Goal: Information Seeking & Learning: Check status

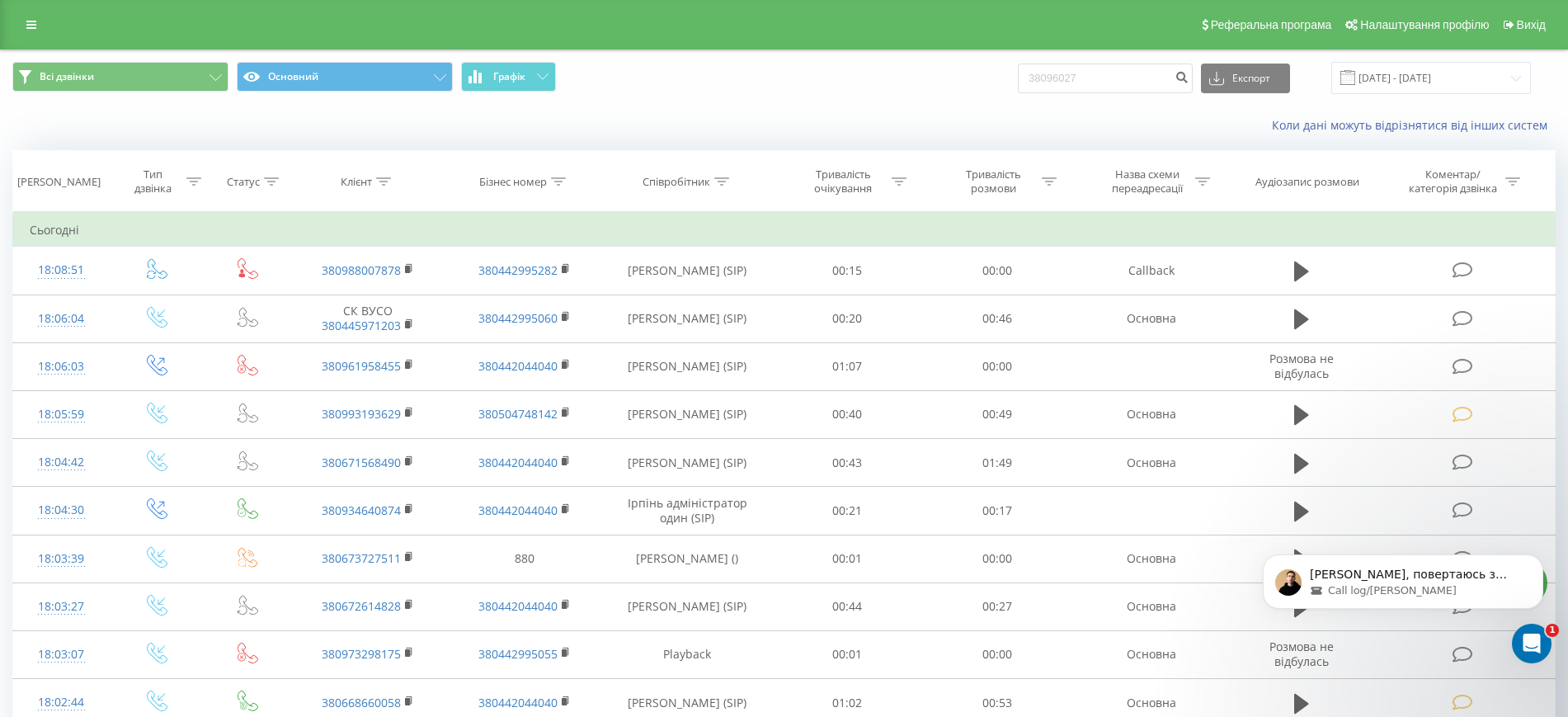
drag, startPoint x: 1104, startPoint y: 82, endPoint x: 925, endPoint y: 108, distance: 180.9
click at [925, 108] on div "Всі дзвінки Основний Графік 38096027 Експорт .csv .xls .xlsx 21.07.2025 - 21.08…" at bounding box center [784, 97] width 1567 height 95
click at [1090, 81] on input "38096027" at bounding box center [1105, 79] width 175 height 30
click at [1102, 74] on input "38096027" at bounding box center [1105, 79] width 175 height 30
type input "3"
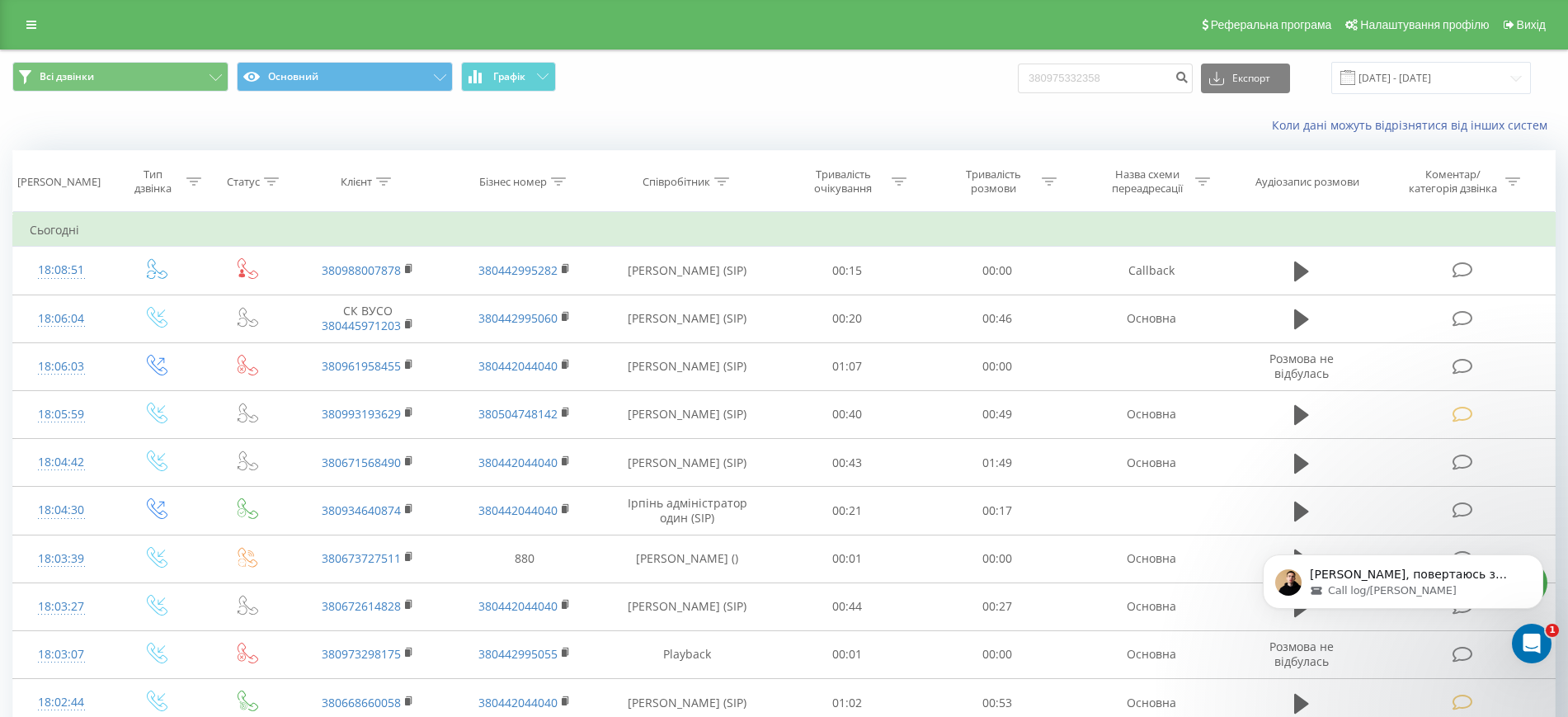
type input "380975332358"
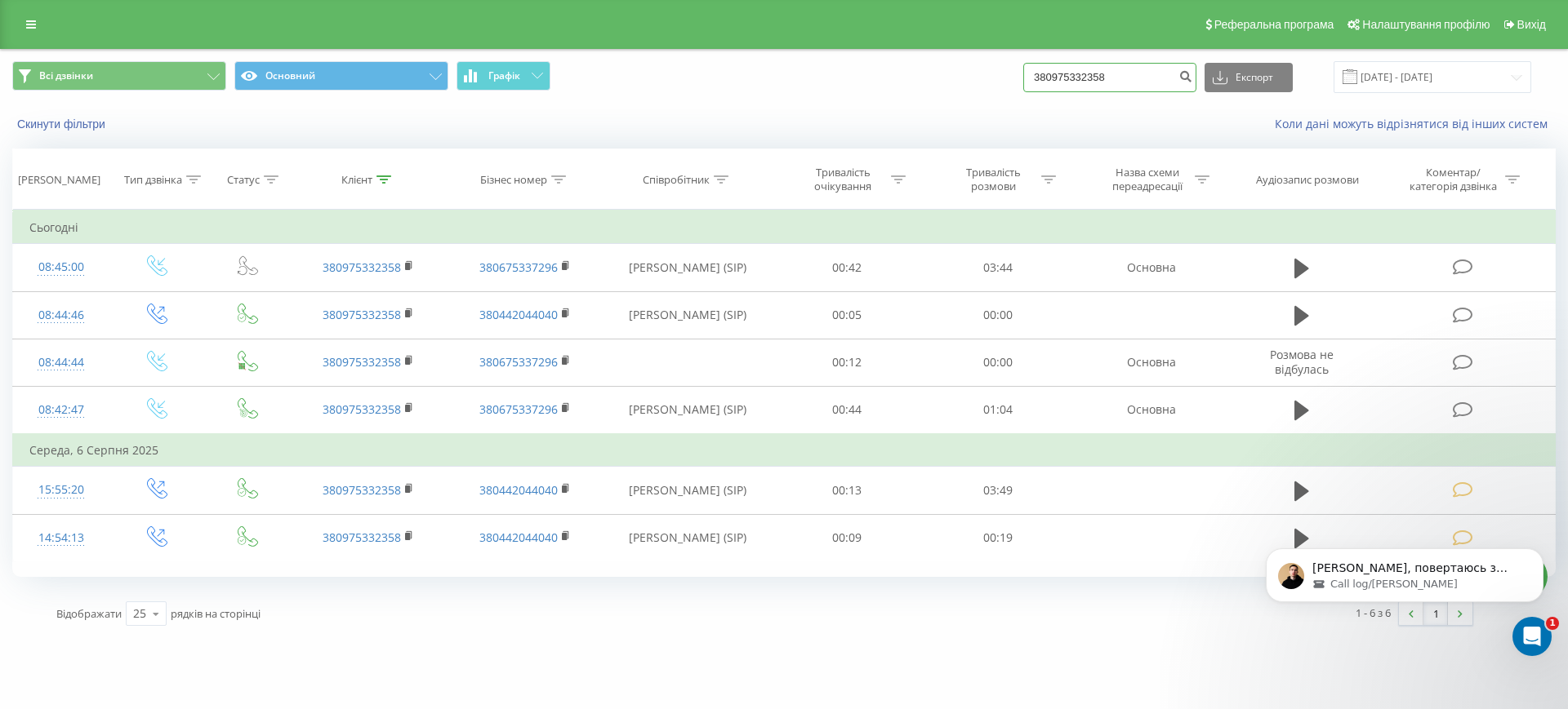
click at [1161, 87] on input "380975332358" at bounding box center [1110, 78] width 173 height 30
drag, startPoint x: 1141, startPoint y: 74, endPoint x: 950, endPoint y: 102, distance: 193.0
click at [940, 114] on div "Всі дзвінки Основний Графік 380975332358 Експорт .csv .xls .xlsx 22.05.2025 - 2…" at bounding box center [784, 96] width 1566 height 94
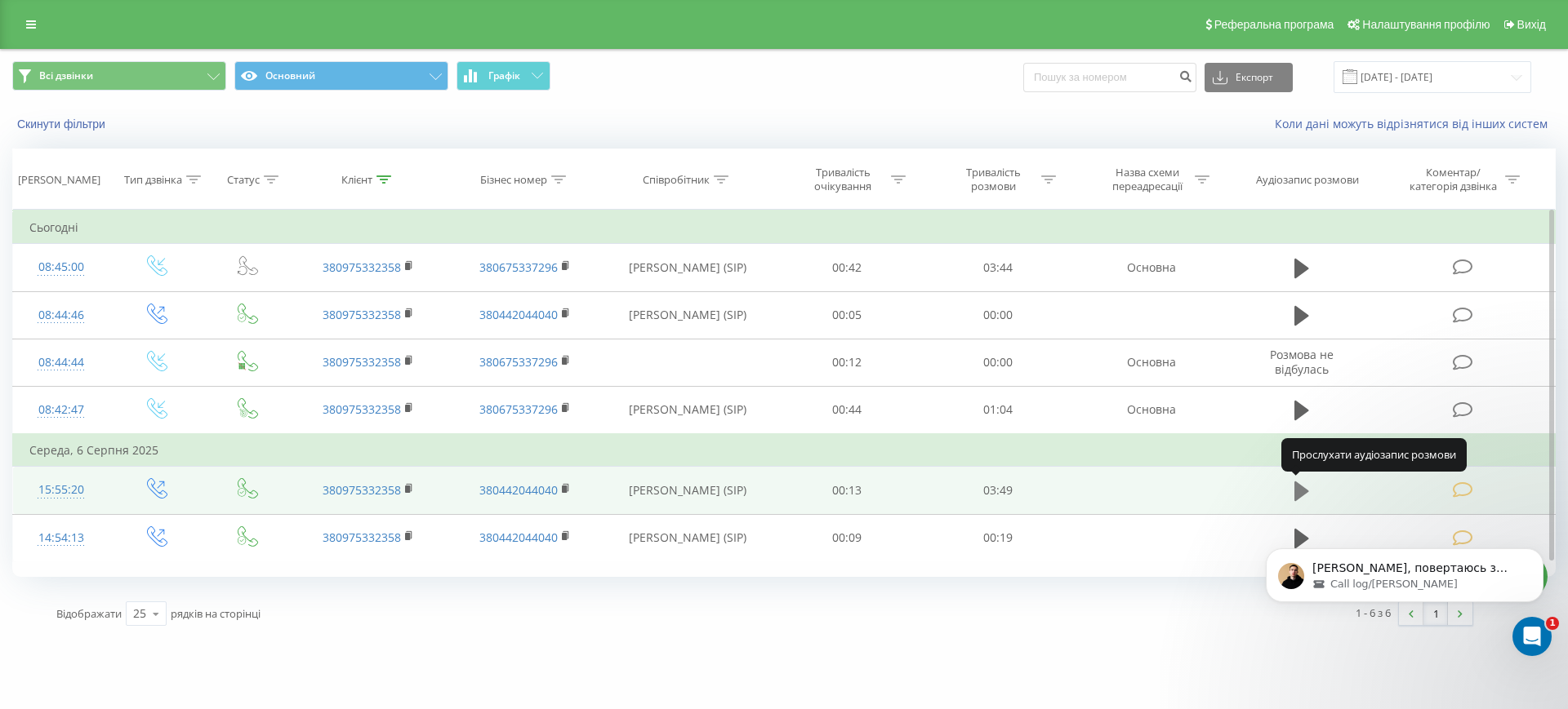
click at [1299, 492] on icon at bounding box center [1302, 491] width 15 height 19
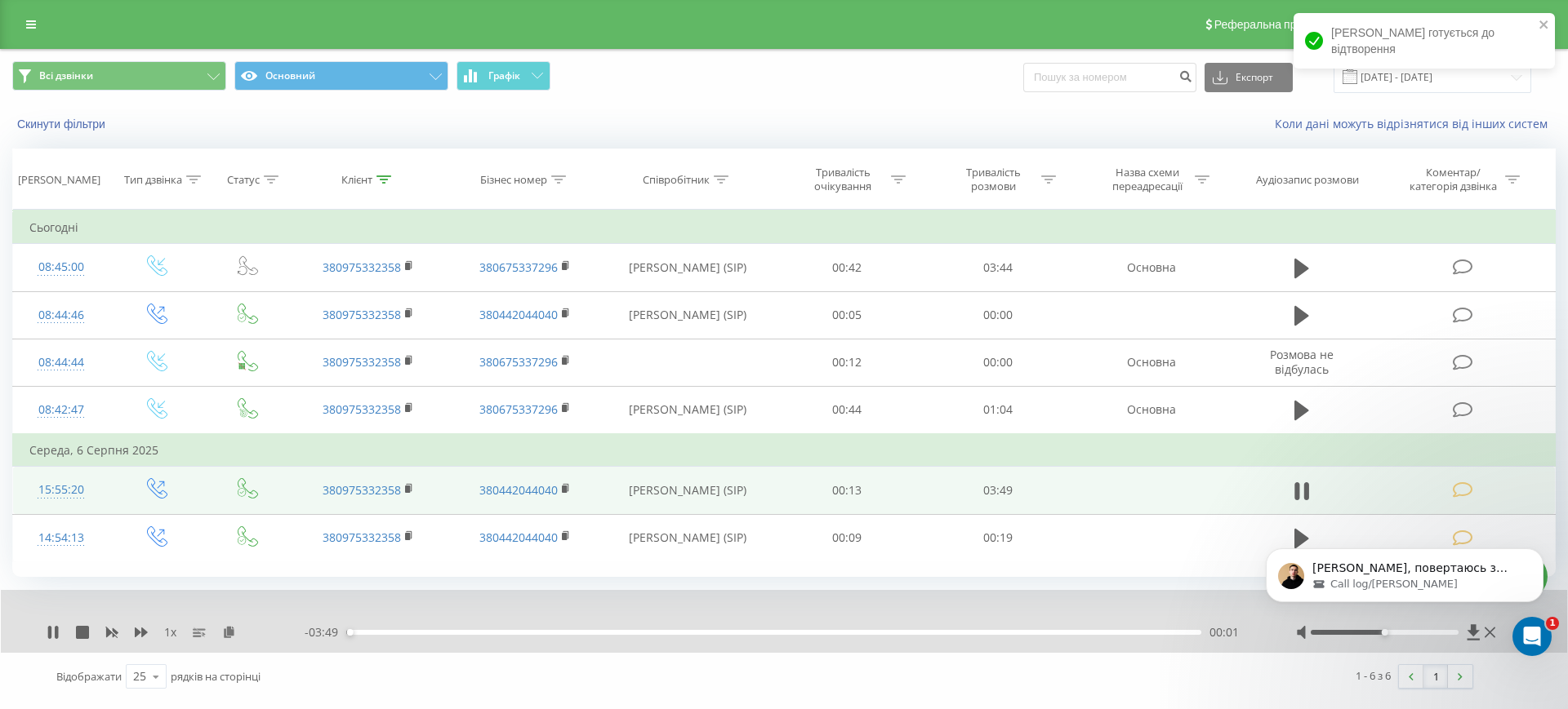
click at [380, 638] on div "- 03:49 00:01 00:01" at bounding box center [780, 633] width 950 height 17
click at [379, 634] on div "00:01" at bounding box center [773, 632] width 855 height 5
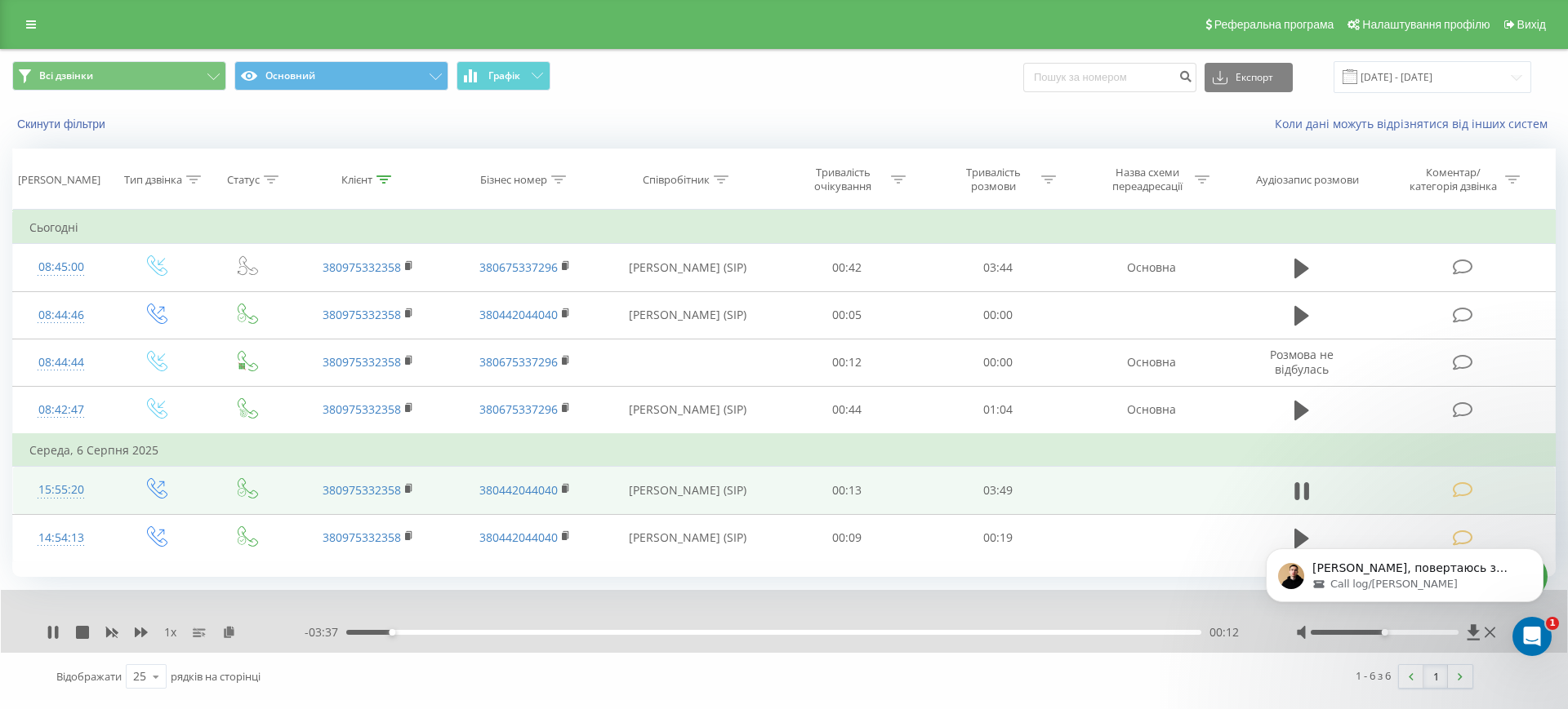
click at [403, 633] on div "00:12" at bounding box center [773, 632] width 855 height 5
click at [440, 633] on div "00:25" at bounding box center [773, 632] width 855 height 5
click at [508, 631] on div "00:43" at bounding box center [773, 632] width 855 height 5
click at [856, 634] on div "00:44" at bounding box center [773, 632] width 855 height 5
click at [1003, 630] on div "02:33" at bounding box center [773, 632] width 855 height 5
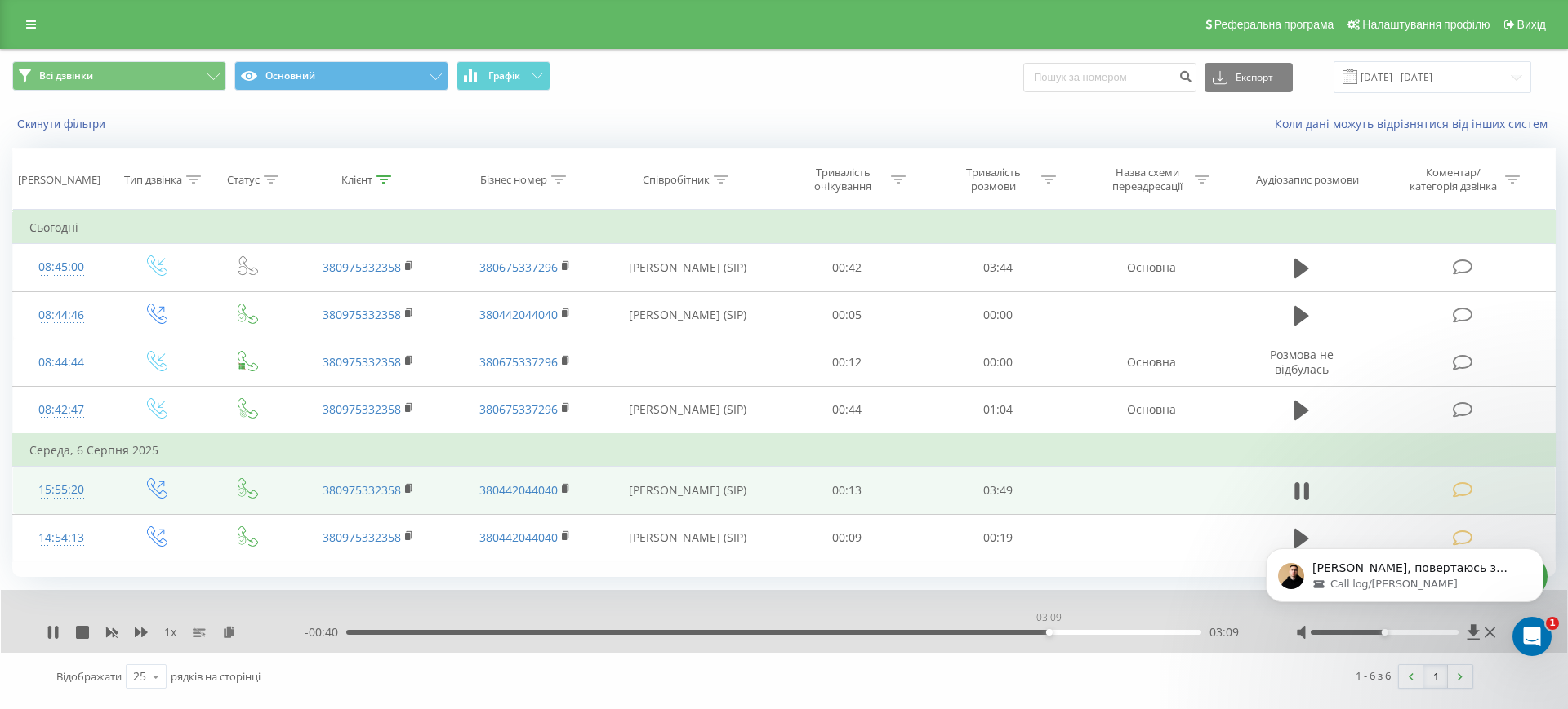
drag, startPoint x: 1049, startPoint y: 629, endPoint x: 1059, endPoint y: 631, distance: 10.2
click at [1050, 630] on div "03:09" at bounding box center [773, 632] width 855 height 5
click at [1105, 630] on div "03:10" at bounding box center [773, 632] width 855 height 5
click at [1159, 632] on div "03:28" at bounding box center [773, 632] width 855 height 5
click at [85, 636] on icon at bounding box center [83, 633] width 13 height 13
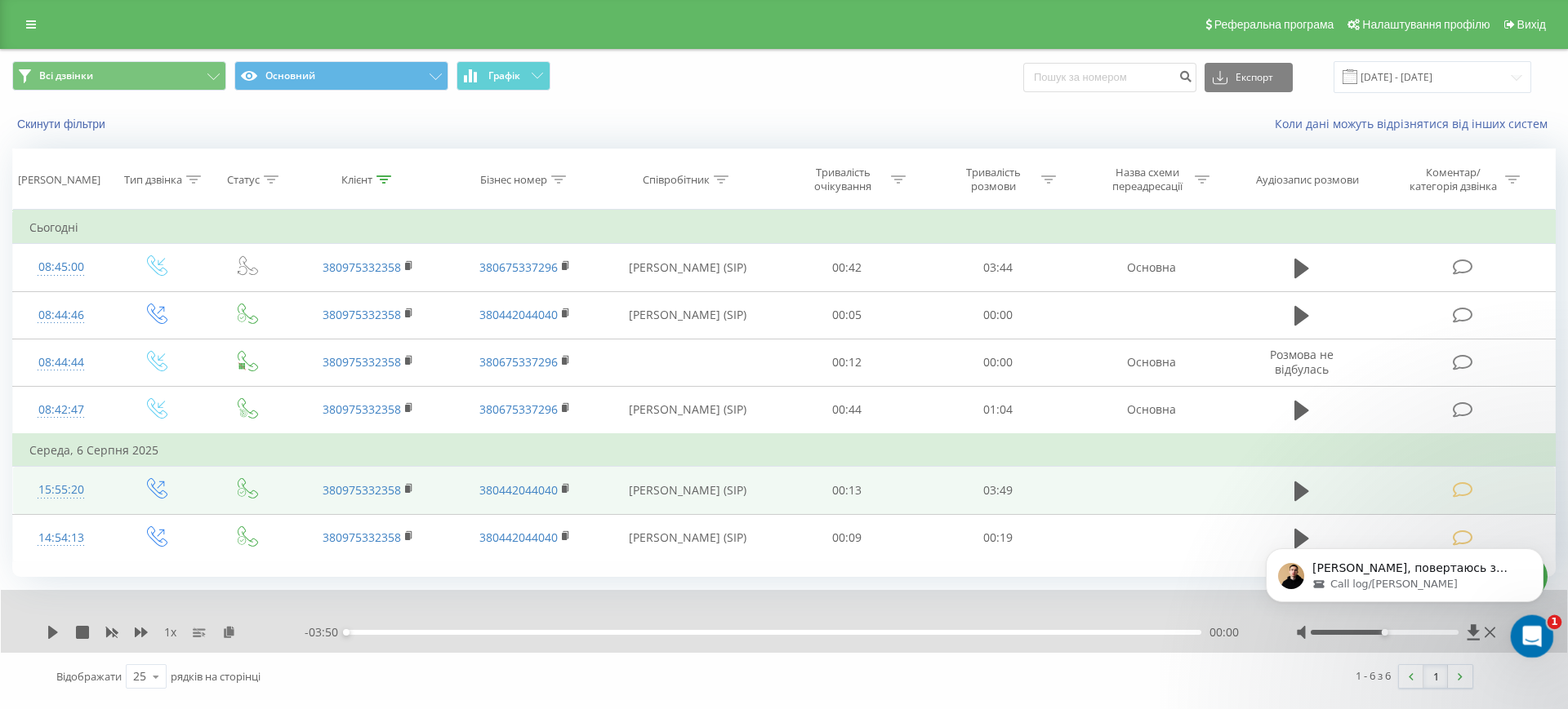
click at [1516, 640] on div "Открыть службу сообщений Intercom" at bounding box center [1530, 634] width 54 height 54
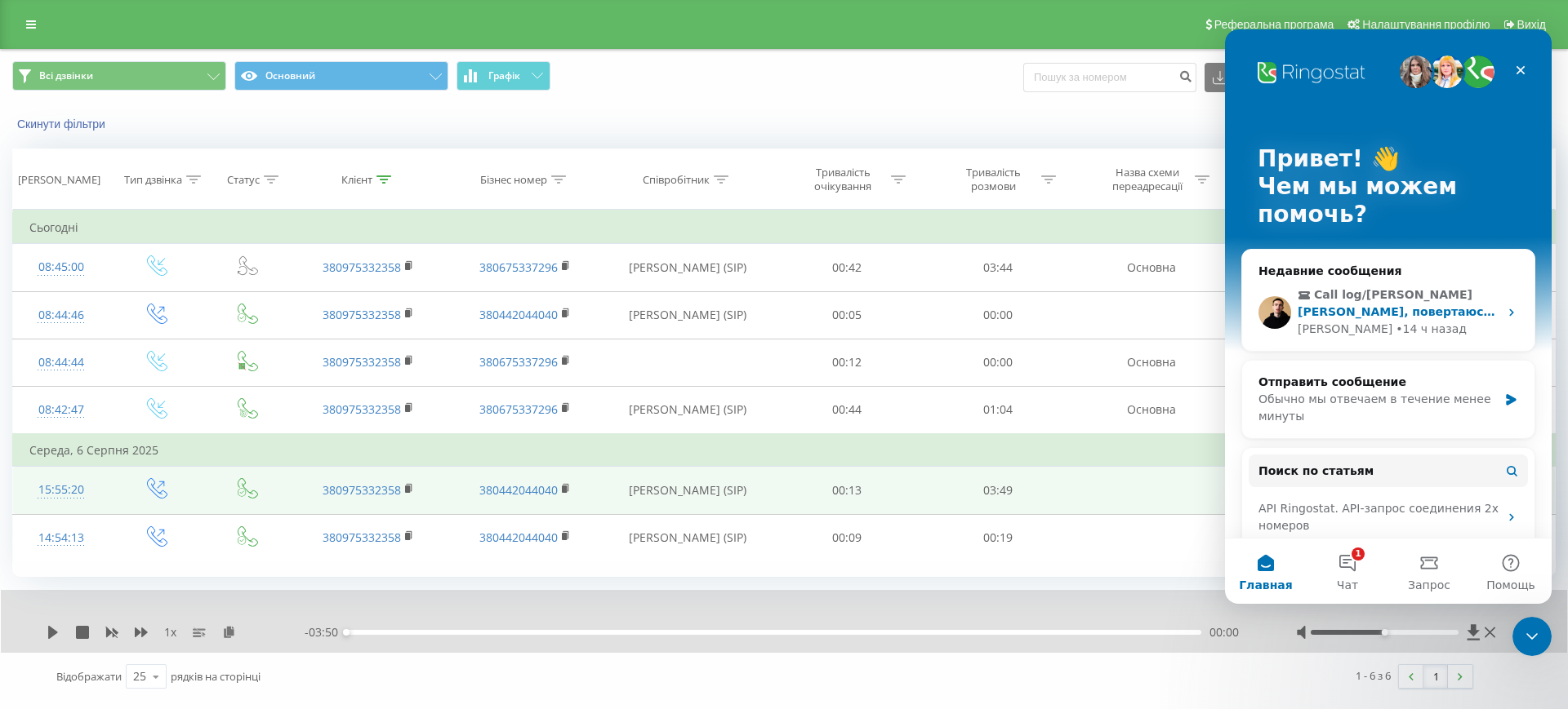
click at [1380, 295] on span "Call log/Homer" at bounding box center [1393, 295] width 159 height 17
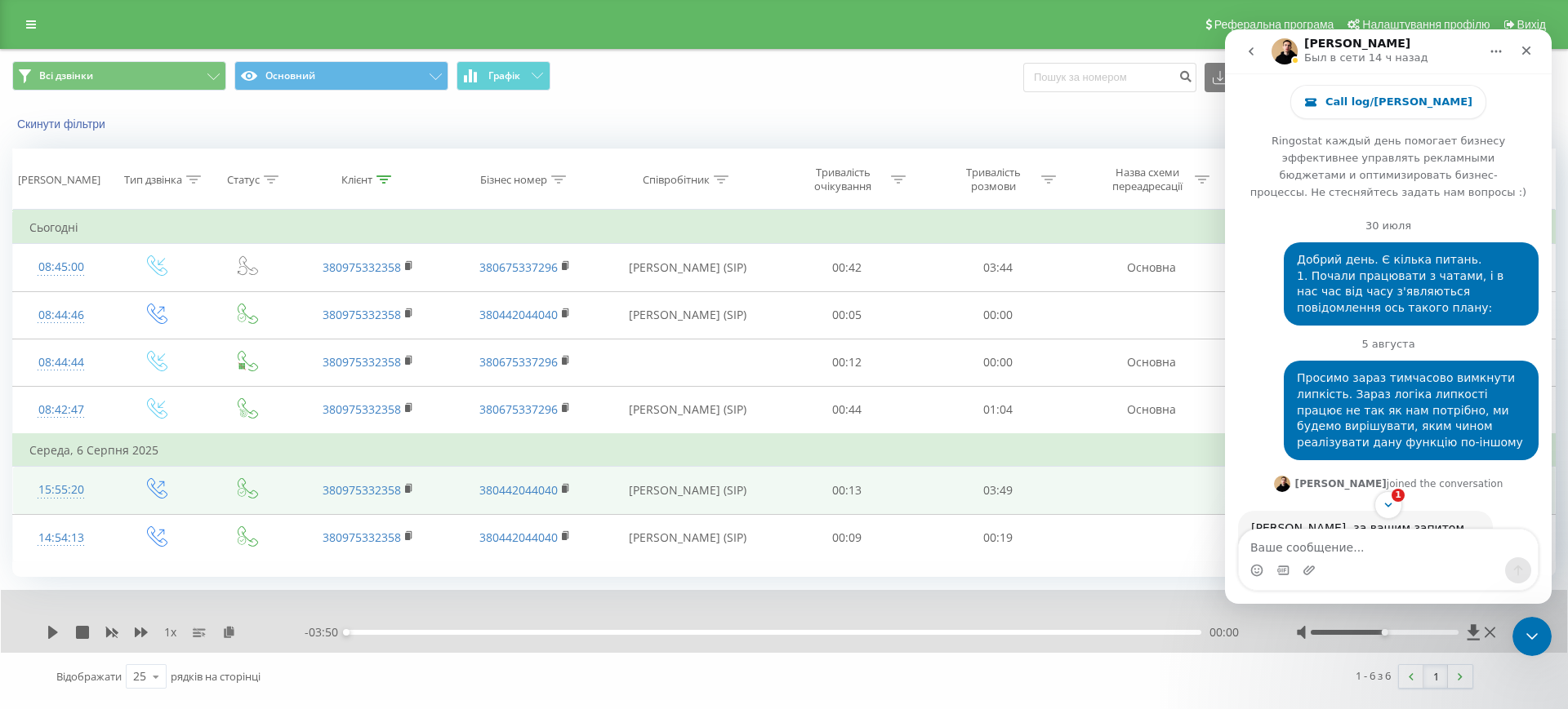
scroll to position [151, 0]
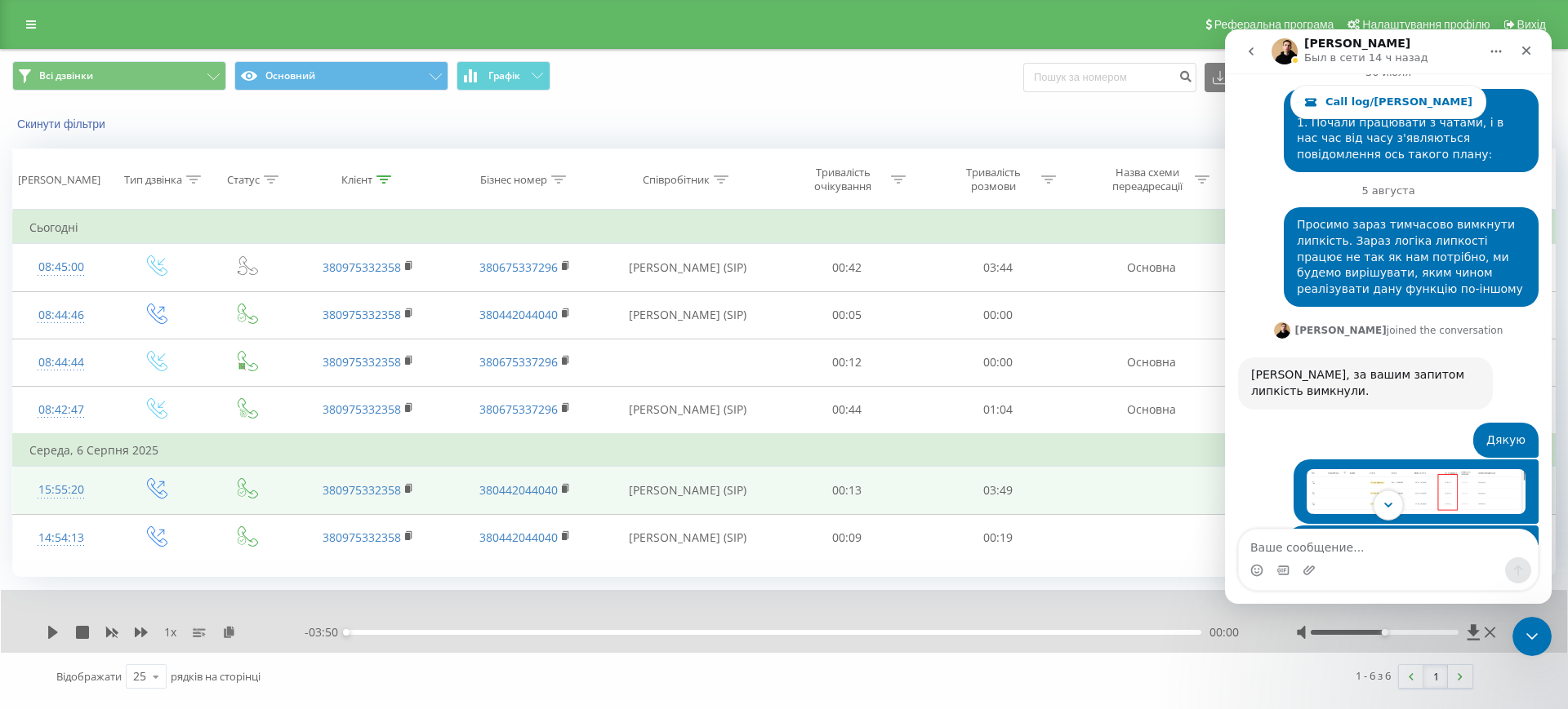
click at [1390, 509] on icon "Scroll to bottom" at bounding box center [1389, 505] width 15 height 15
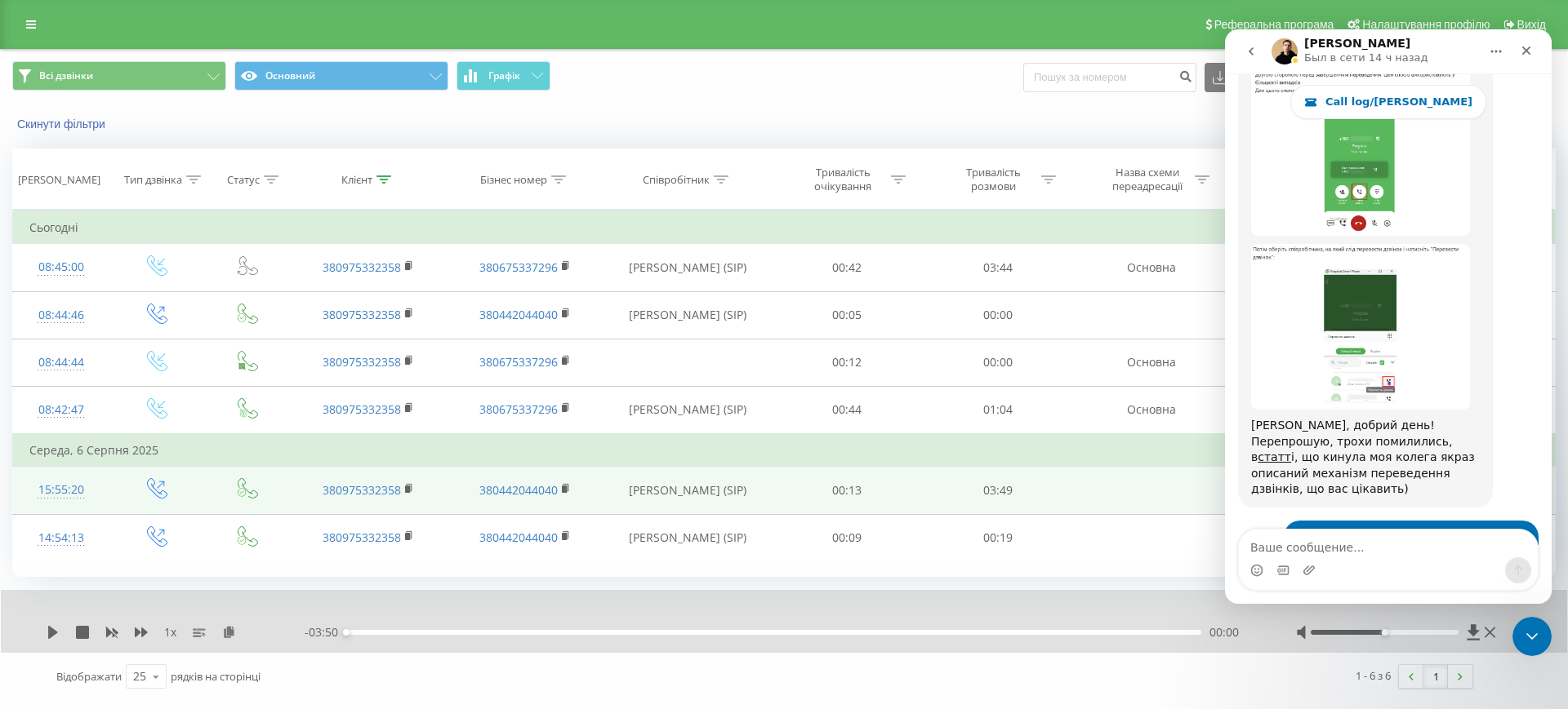
scroll to position [25066, 0]
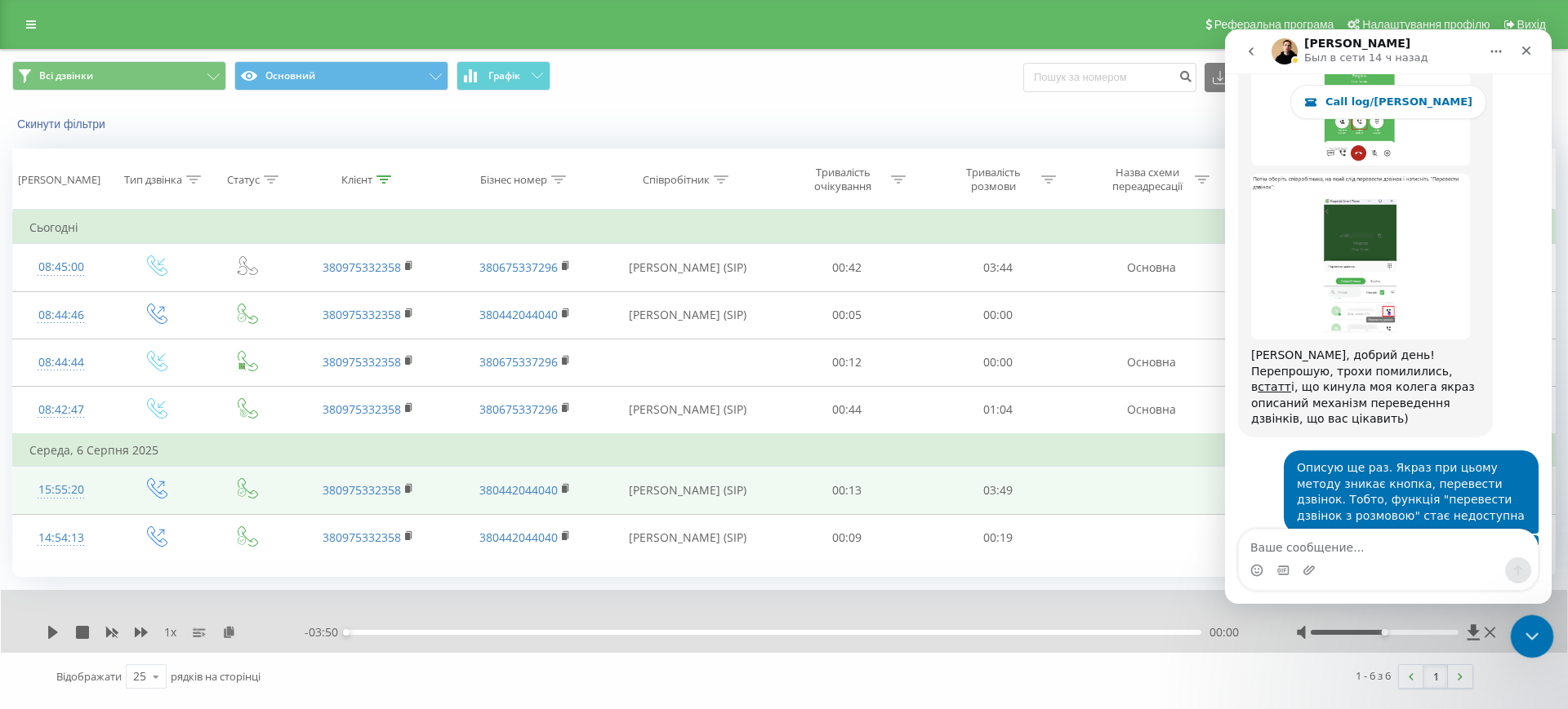
drag, startPoint x: 1526, startPoint y: 640, endPoint x: 2795, endPoint y: 742, distance: 1273.1
click at [1525, 642] on icon "Закрыть службу сообщений Intercom" at bounding box center [1529, 634] width 19 height 19
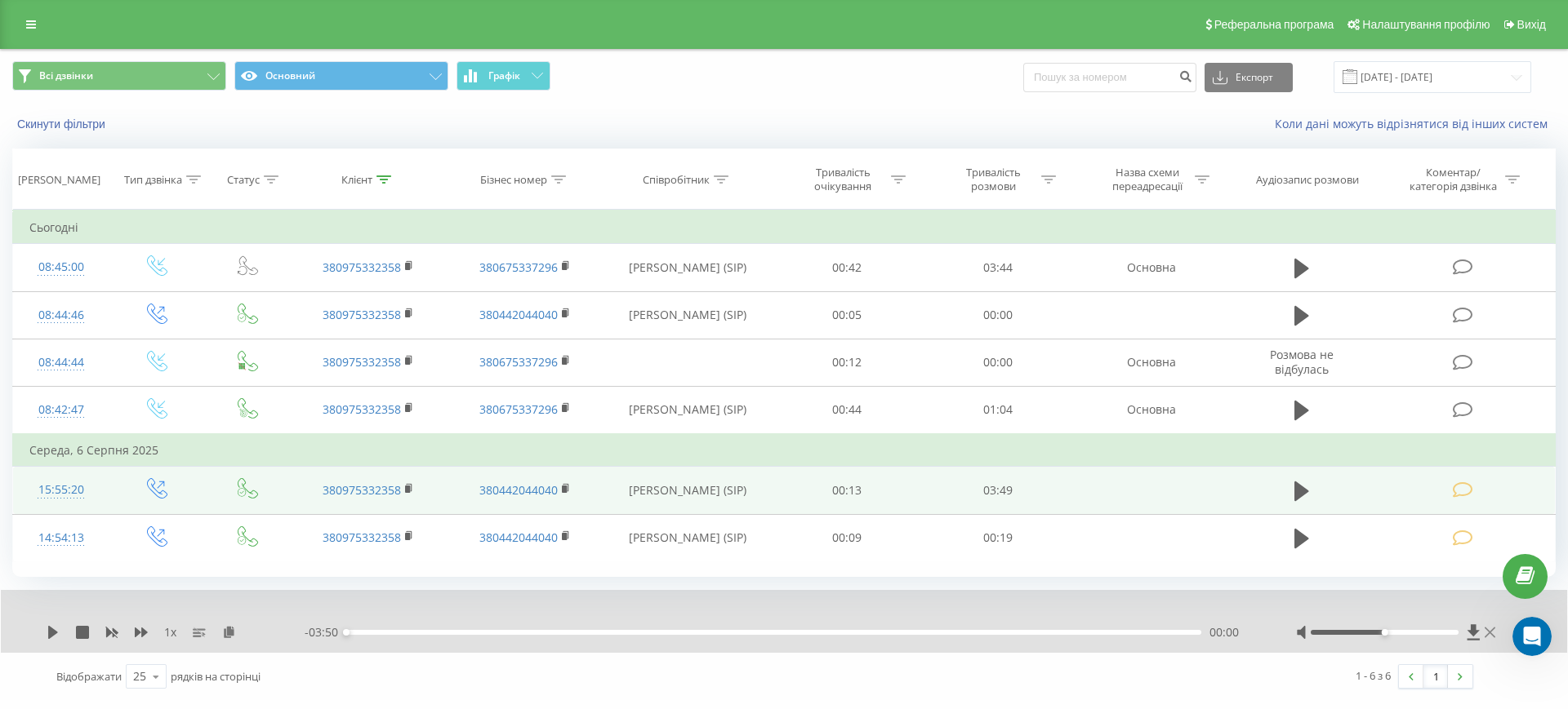
click at [1490, 638] on icon at bounding box center [1489, 633] width 10 height 13
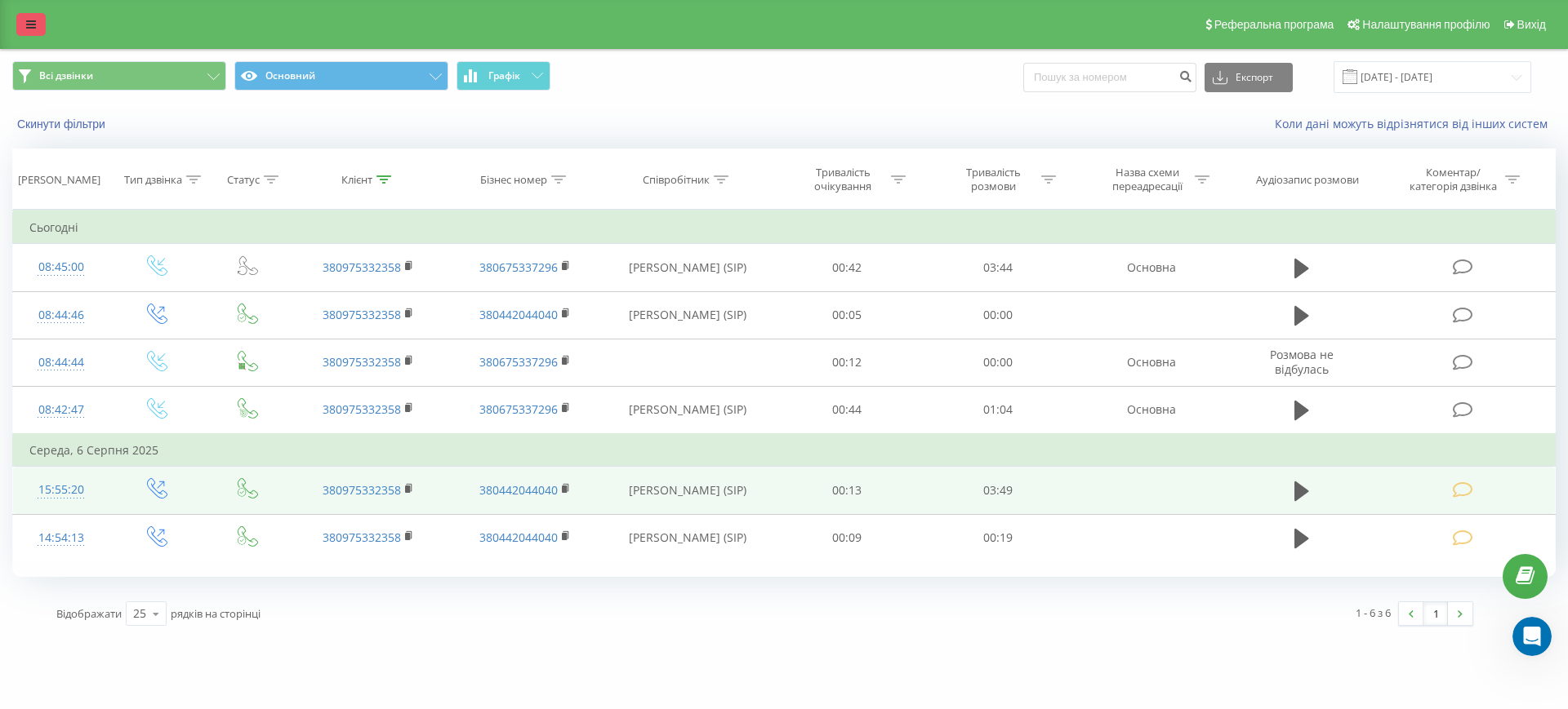
click at [31, 30] on icon at bounding box center [31, 24] width 10 height 11
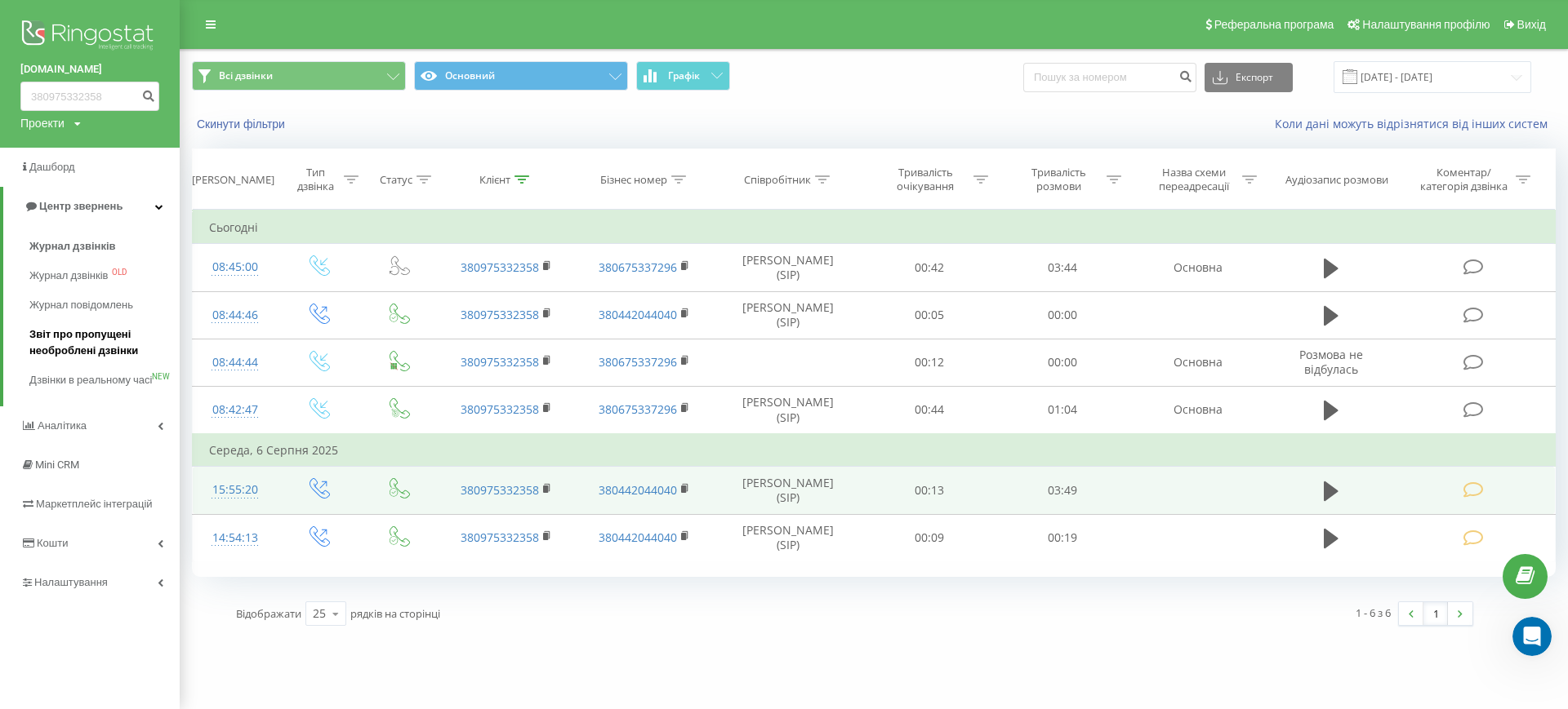
click at [80, 355] on span "Звіт про пропущені необроблені дзвінки" at bounding box center [100, 342] width 142 height 32
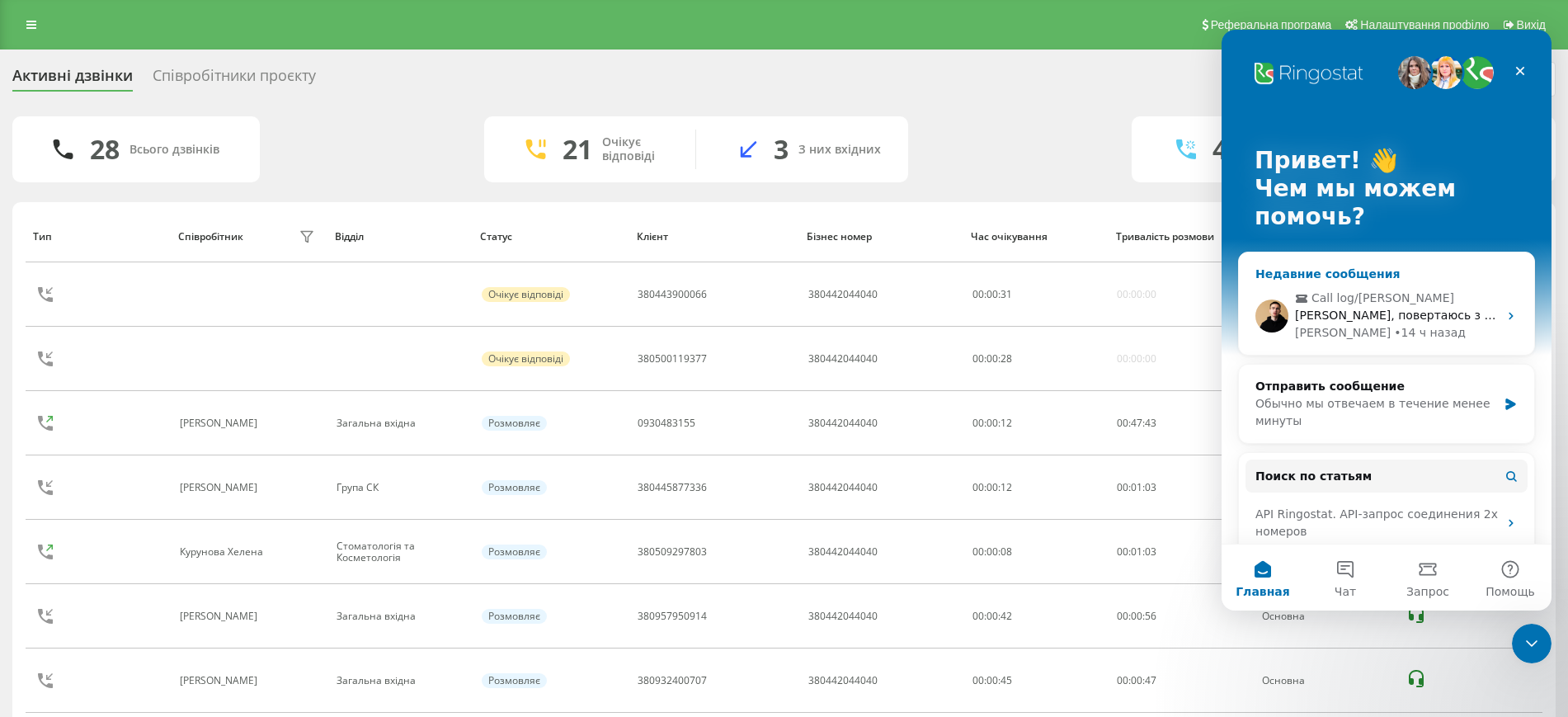
click at [1335, 284] on div "Call log/Homer Олено, повертаюсь з відповіддю стосовно чатів. На разі прибрати …" at bounding box center [1386, 316] width 295 height 79
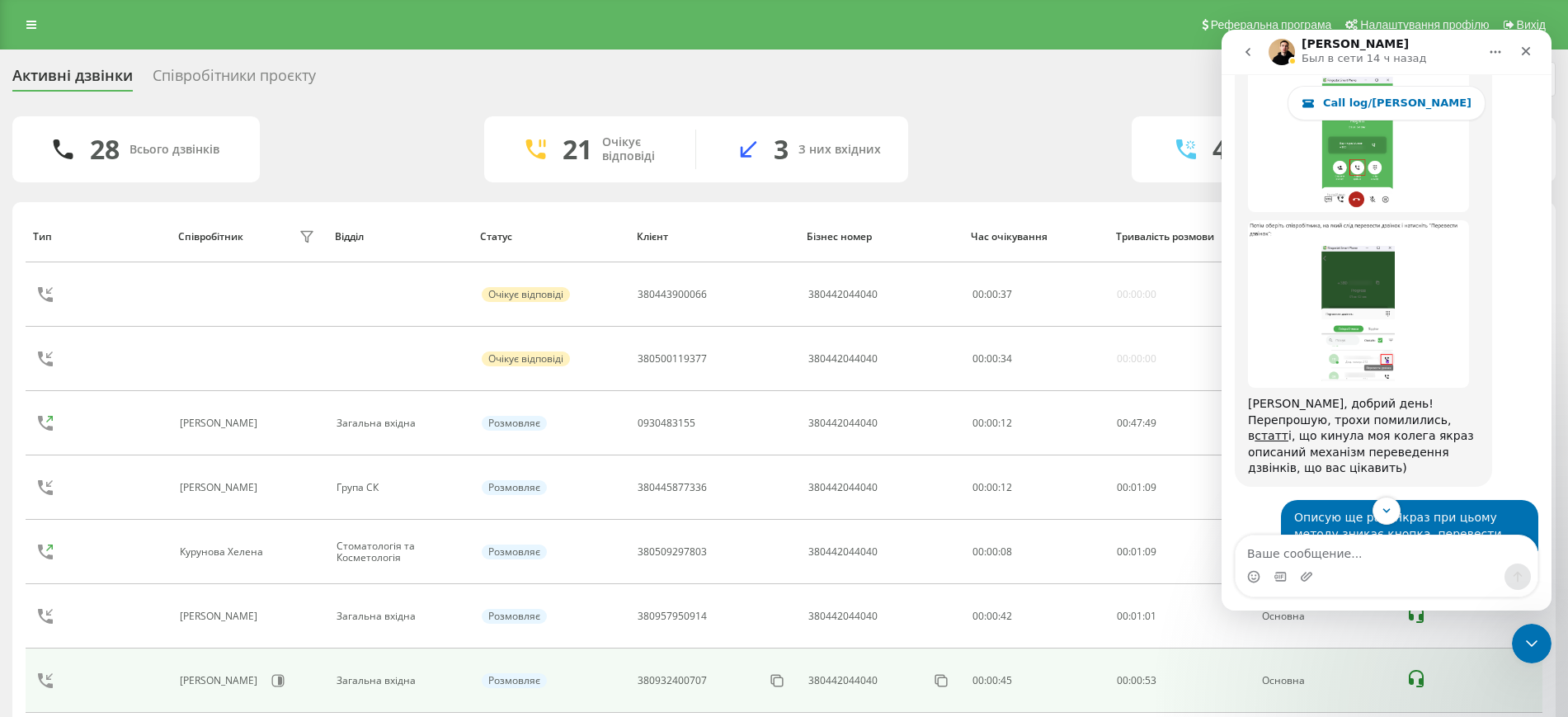
scroll to position [25305, 0]
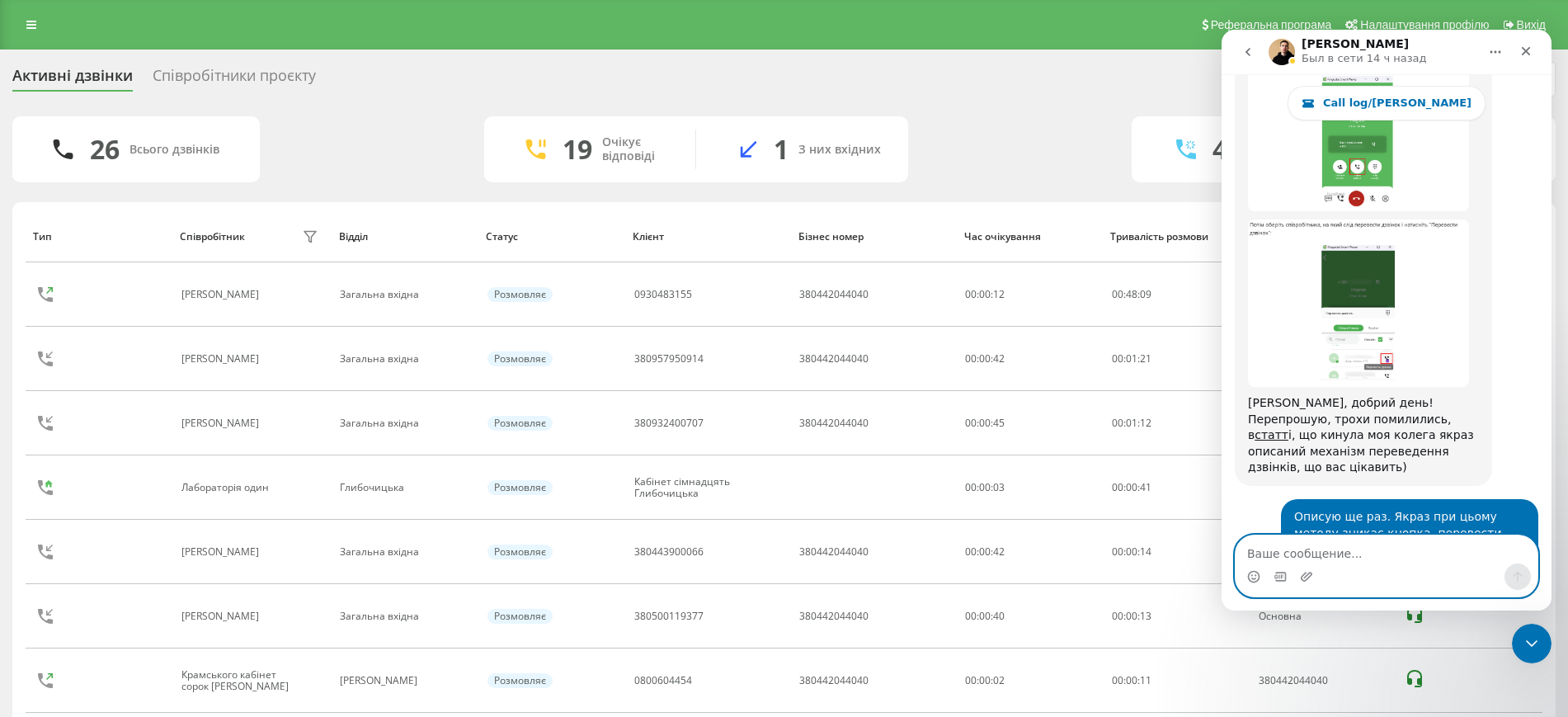
click at [1354, 547] on textarea "Ваше сообщение..." at bounding box center [1387, 550] width 302 height 28
type textarea "Дякую"
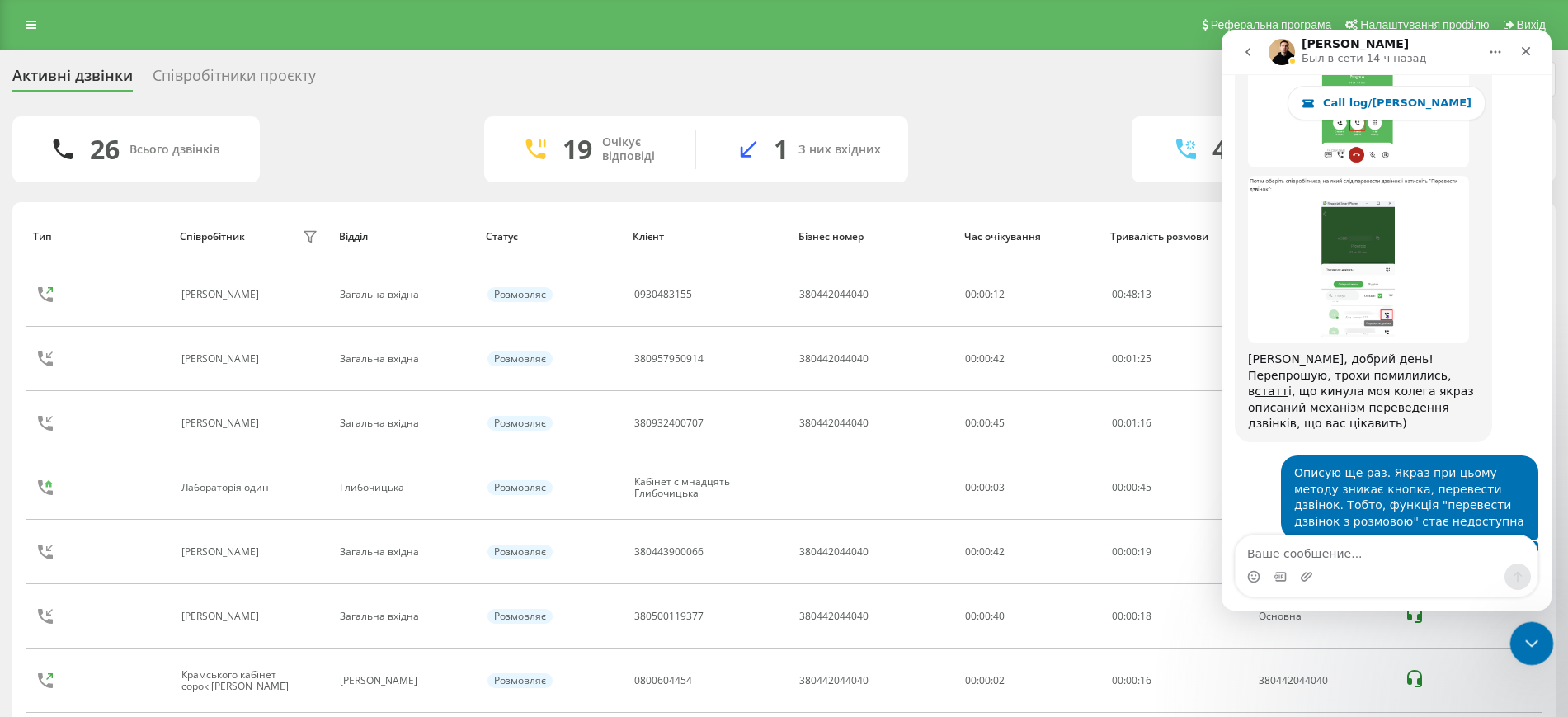
drag, startPoint x: 1543, startPoint y: 633, endPoint x: 2039, endPoint y: 659, distance: 496.7
click at [1544, 632] on div "Закрыть службу сообщений Intercom" at bounding box center [1530, 641] width 39 height 39
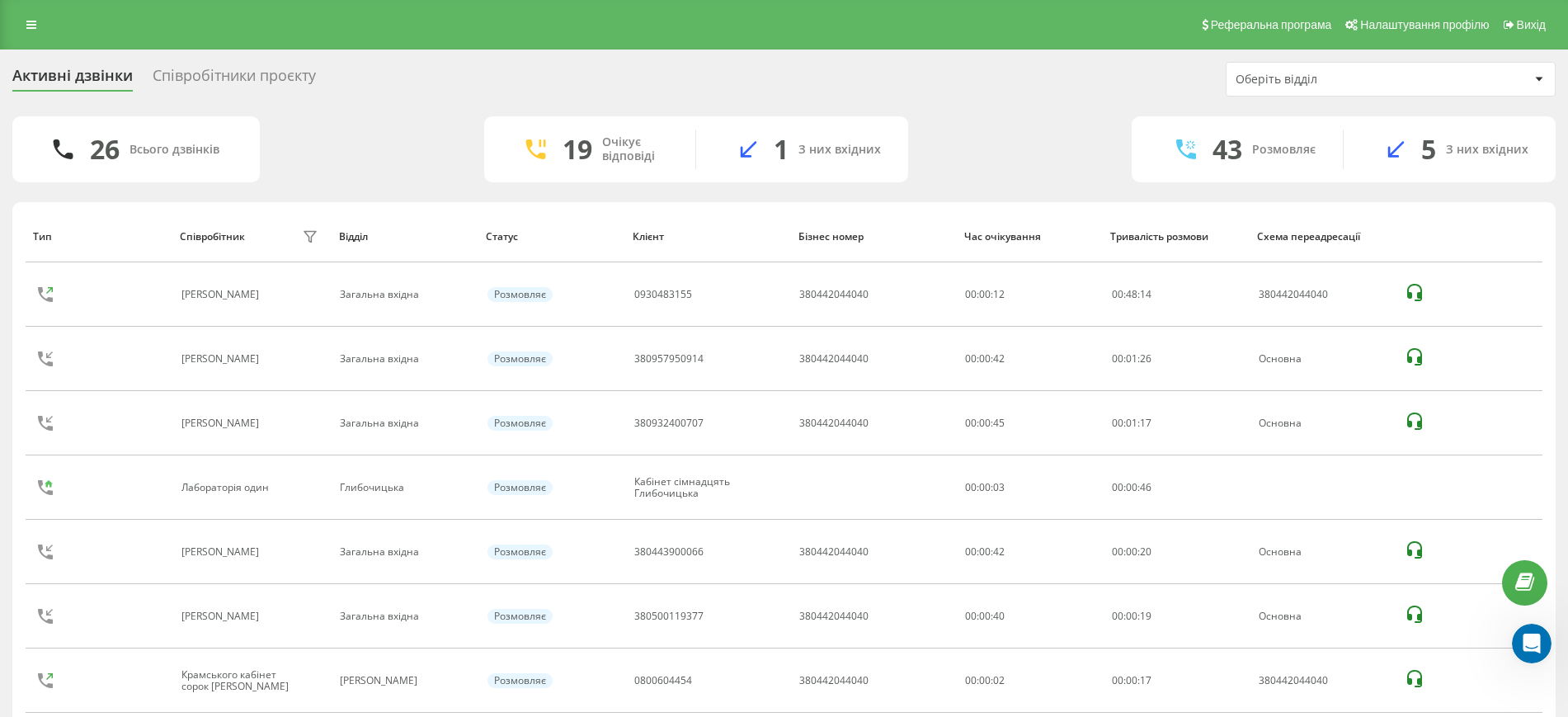
scroll to position [23846, 0]
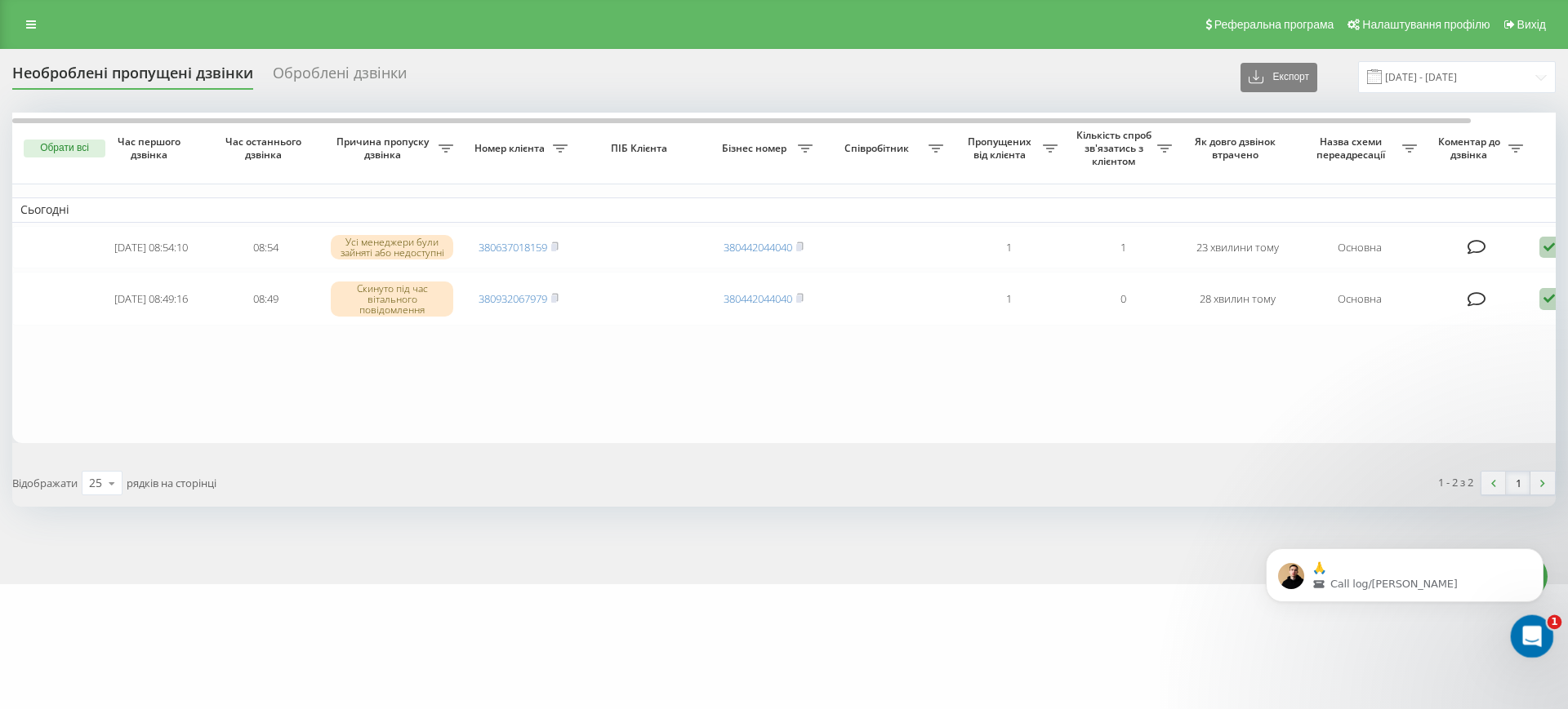
click html
click at [1412, 591] on div "Call log/[PERSON_NAME]" at bounding box center [1418, 585] width 210 height 15
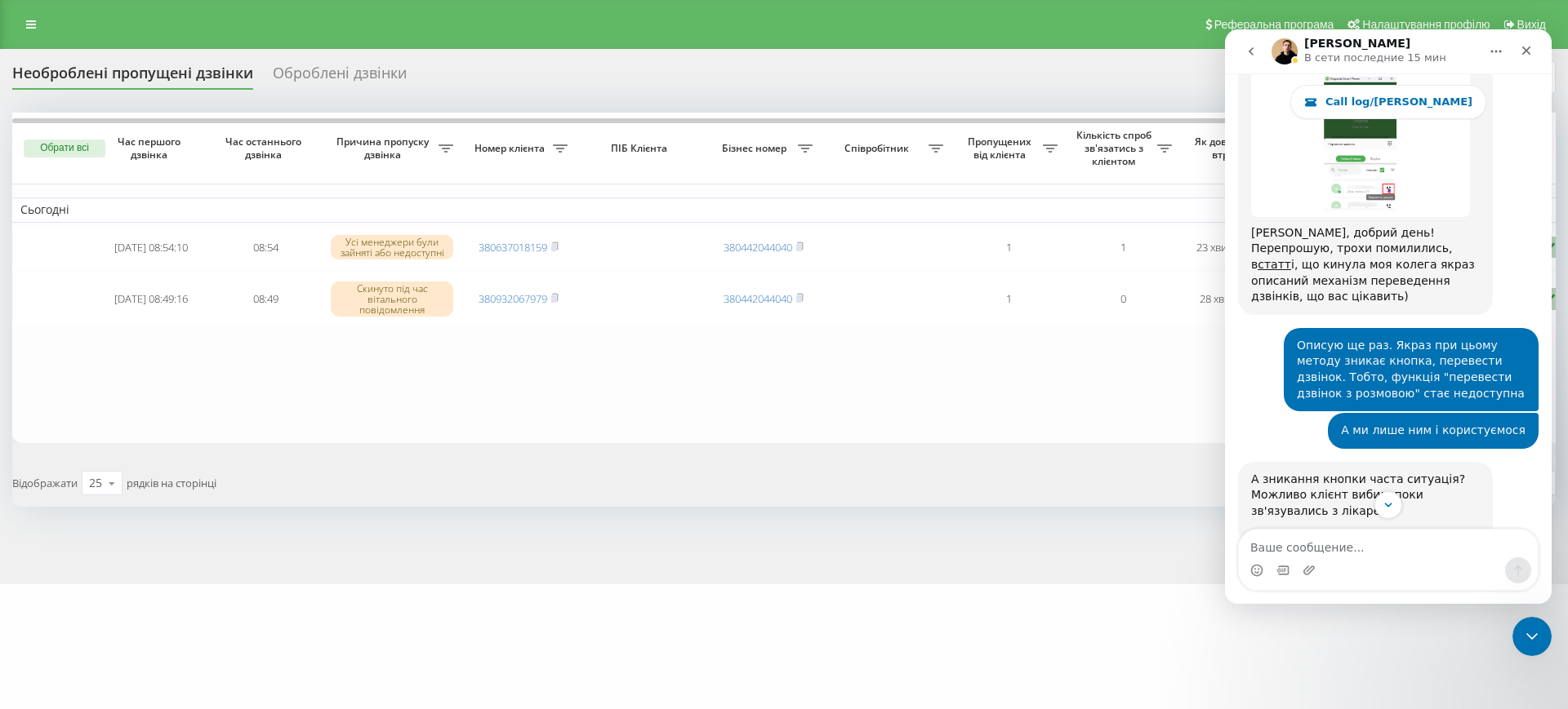
scroll to position [25037, 0]
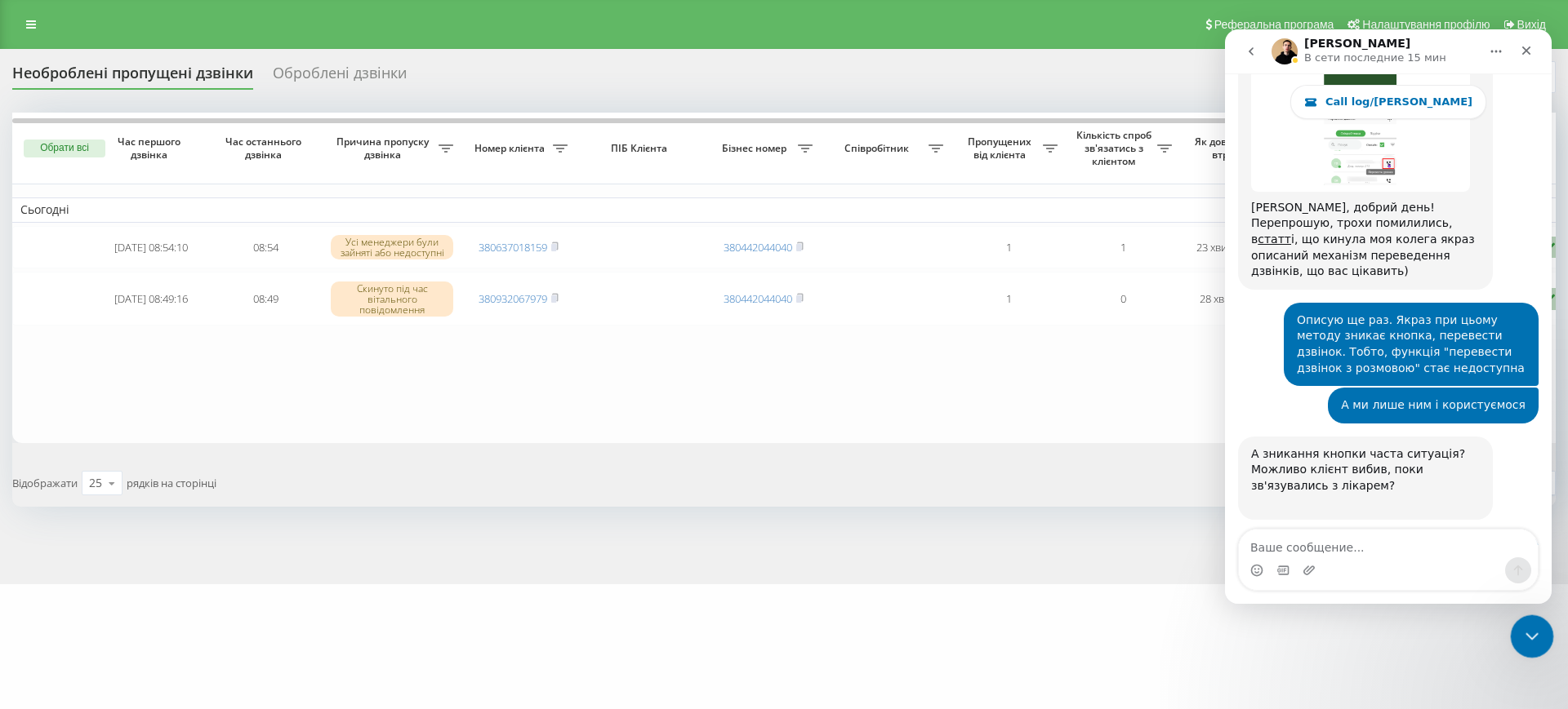
drag, startPoint x: 3020, startPoint y: 1235, endPoint x: 2457, endPoint y: 1035, distance: 597.5
click at [1535, 652] on div "Закрыть службу сообщений Intercom" at bounding box center [1530, 634] width 39 height 39
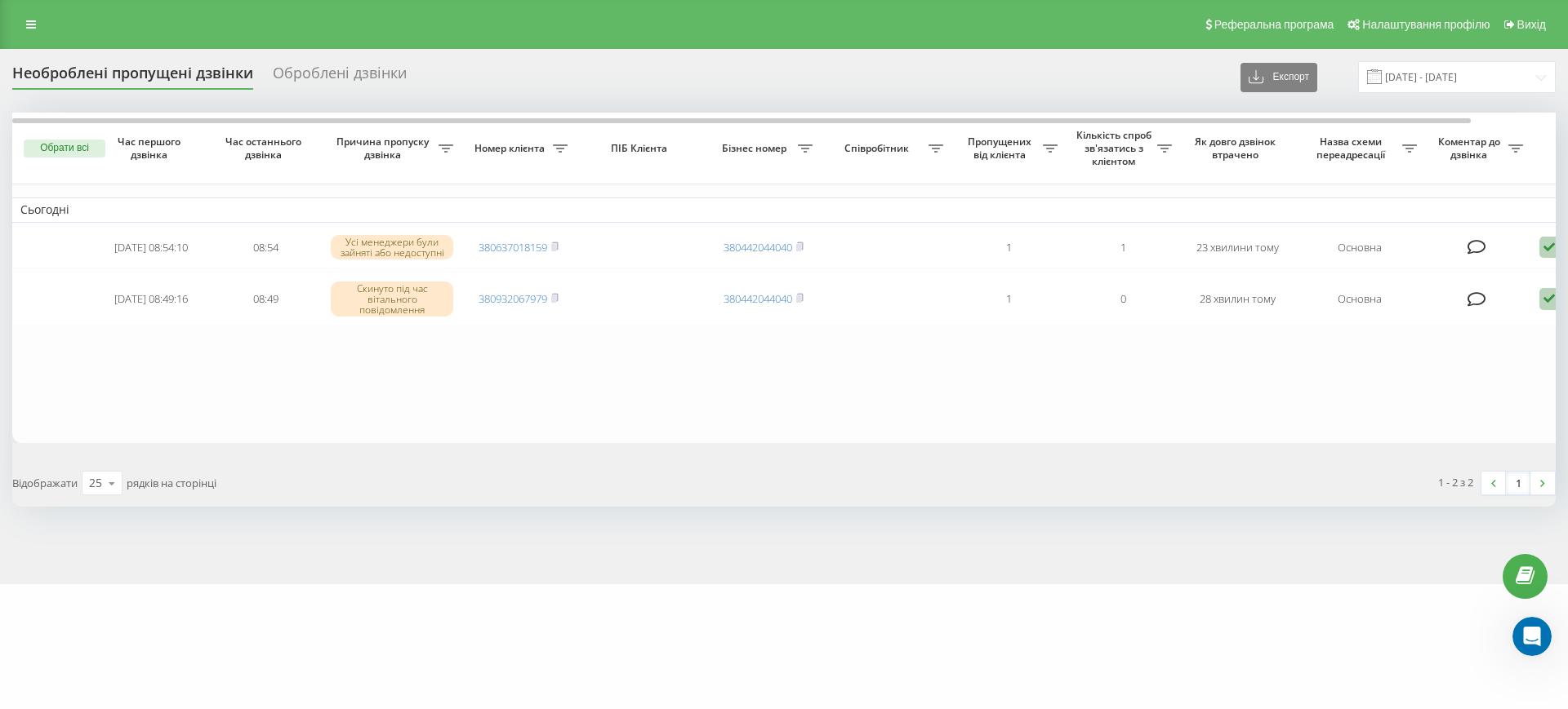
scroll to position [3, 0]
click at [26, 27] on icon at bounding box center [31, 24] width 10 height 11
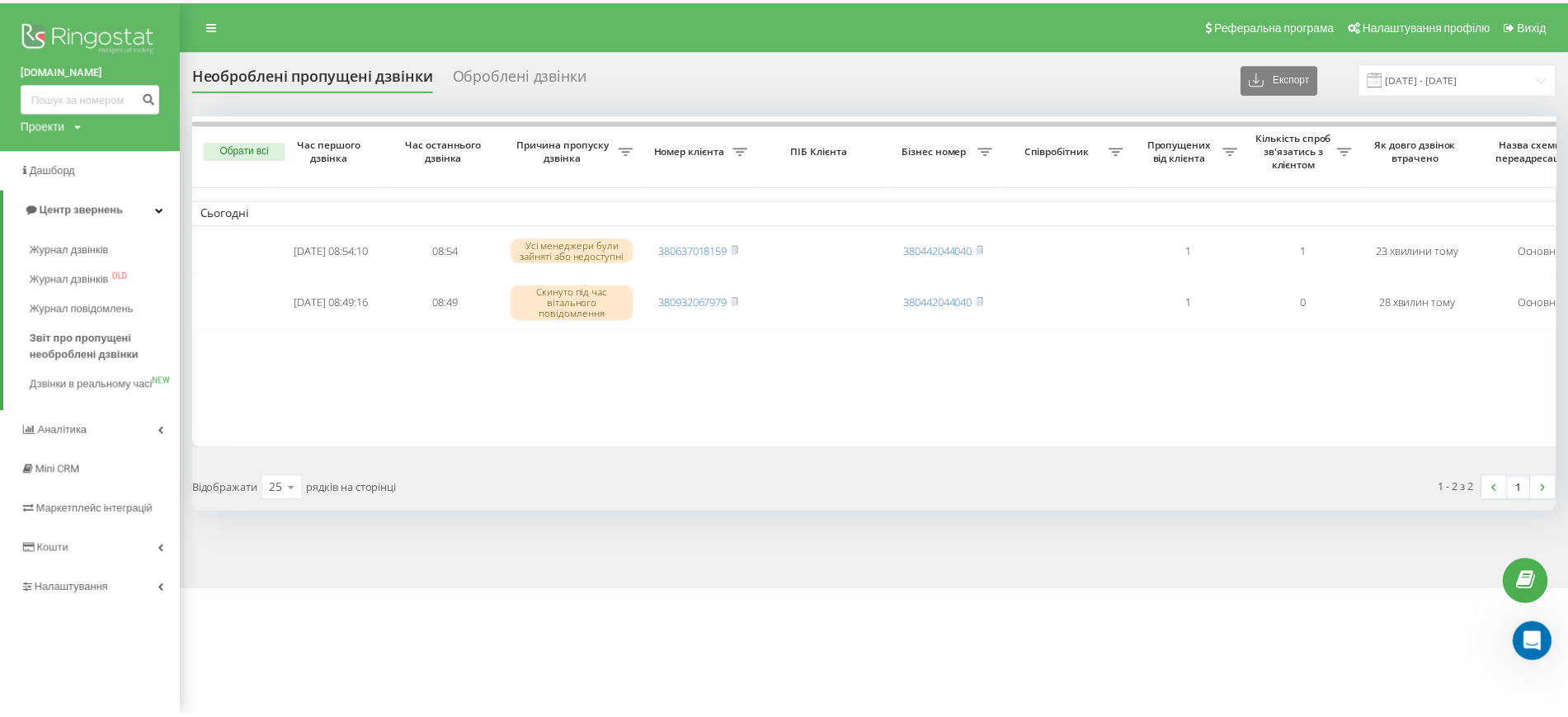
scroll to position [25319, 0]
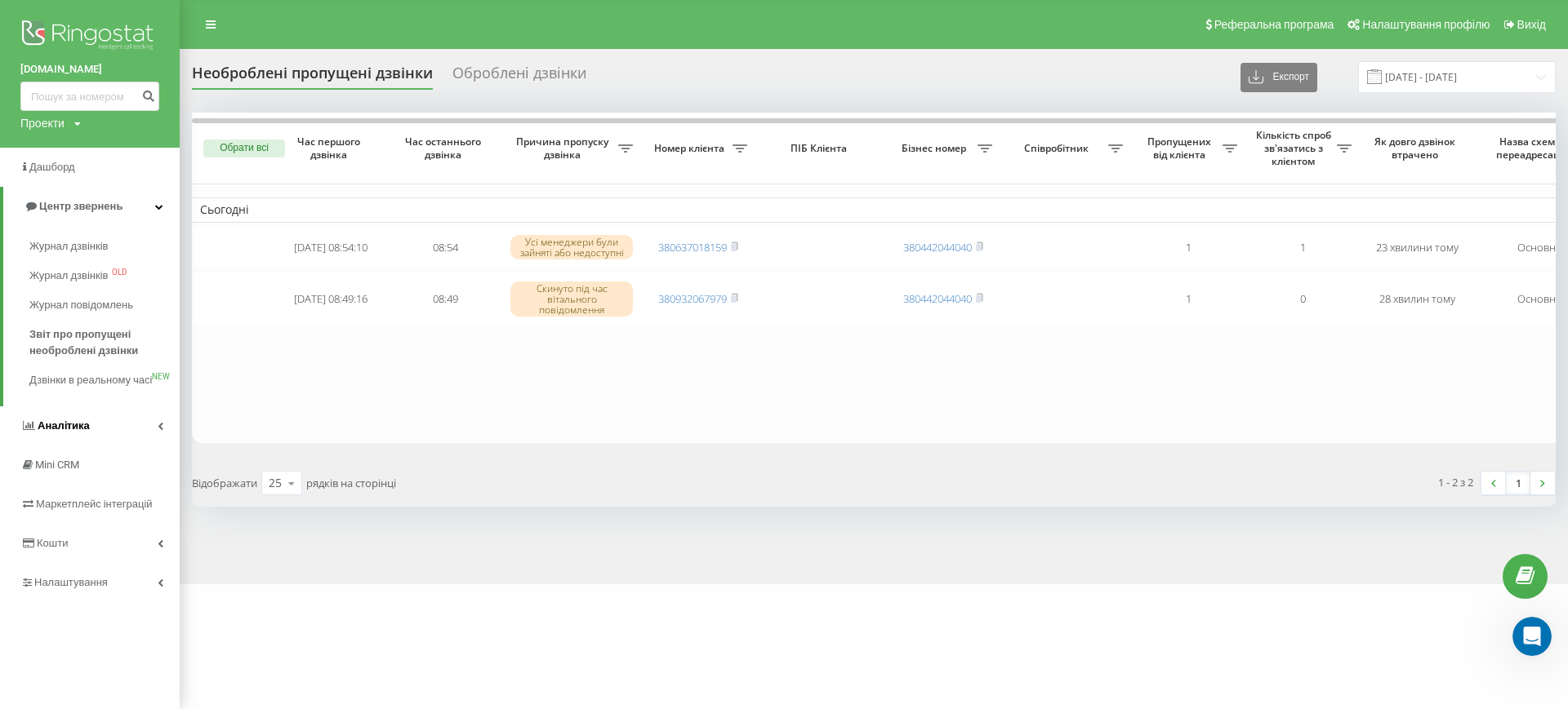
click at [81, 432] on span "Аналiтика" at bounding box center [64, 425] width 52 height 12
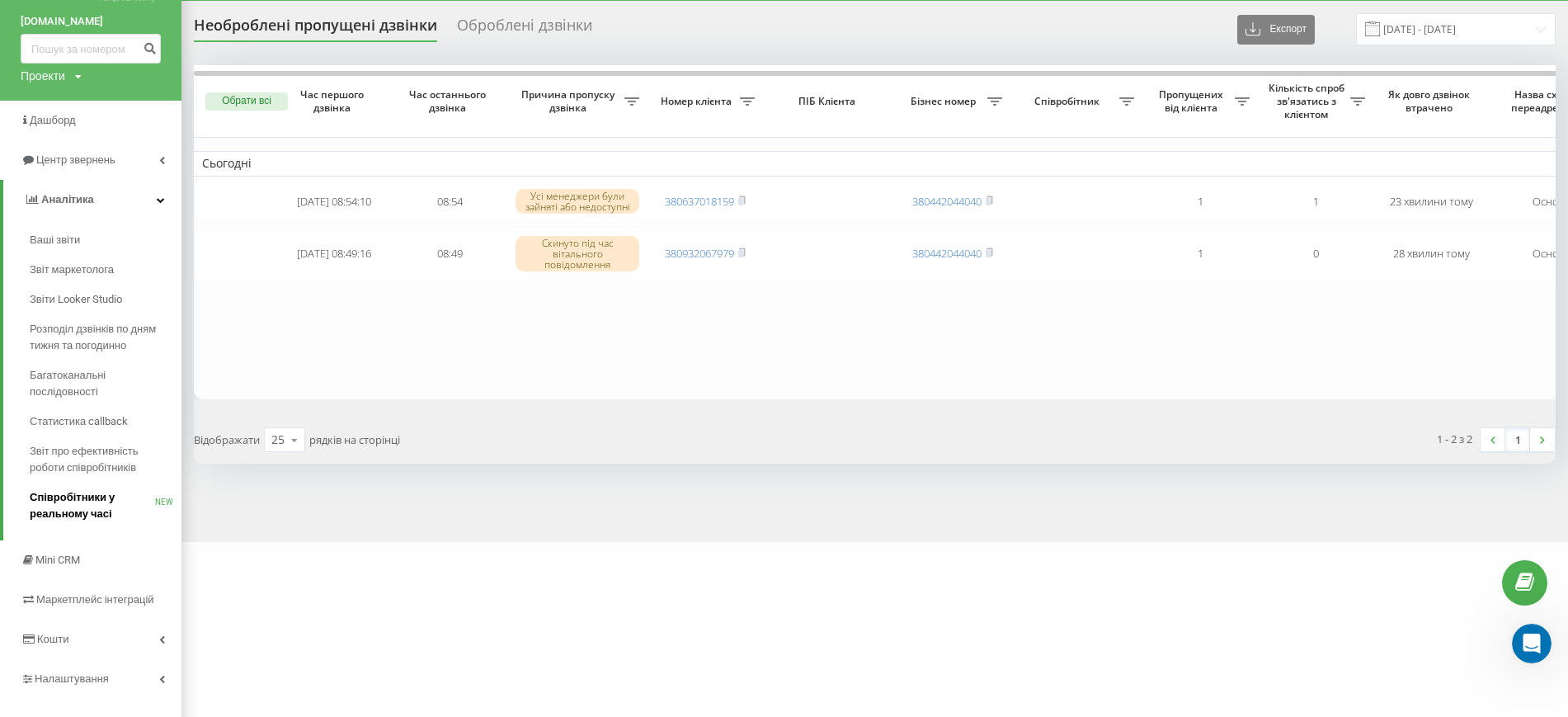
scroll to position [73, 0]
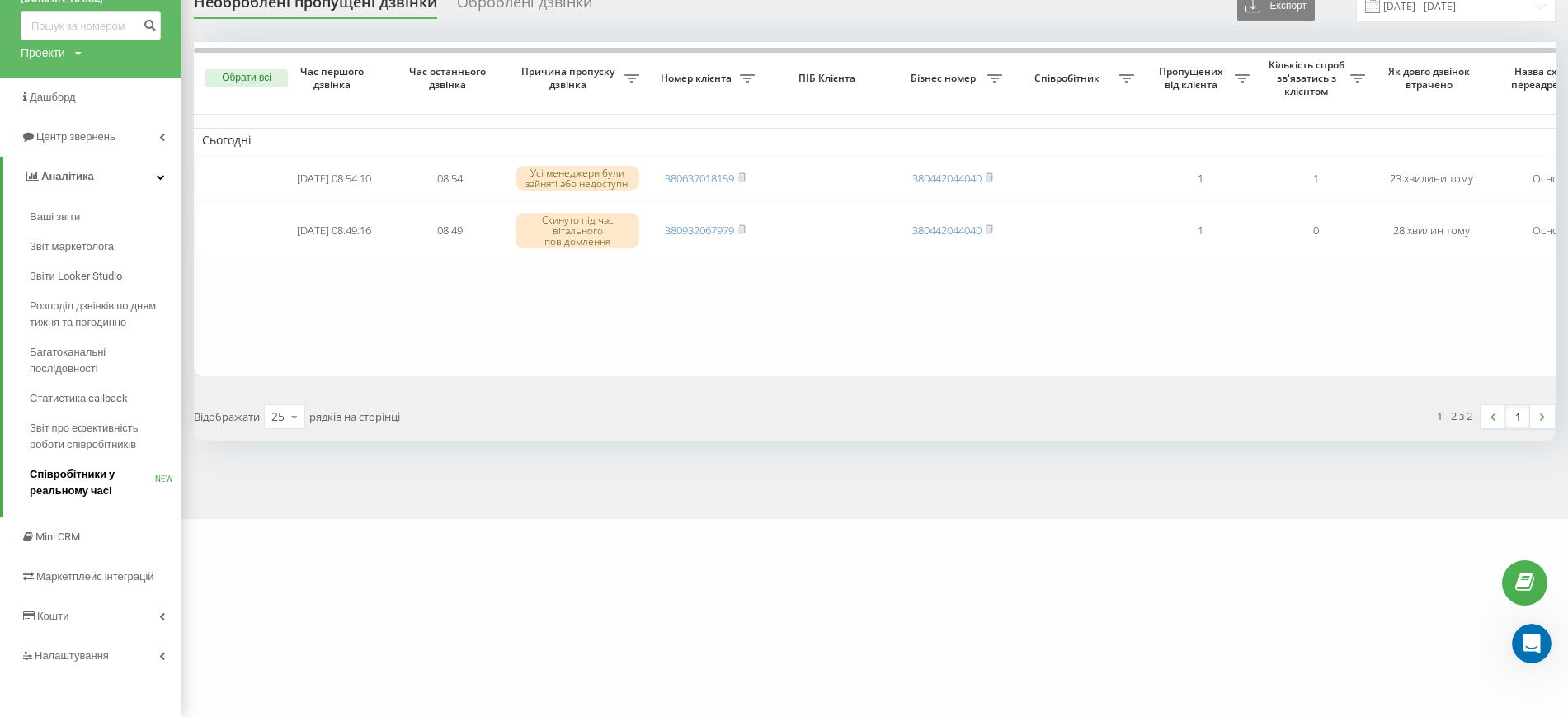
click at [86, 491] on span "Співробітники у реальному часі" at bounding box center [93, 483] width 126 height 33
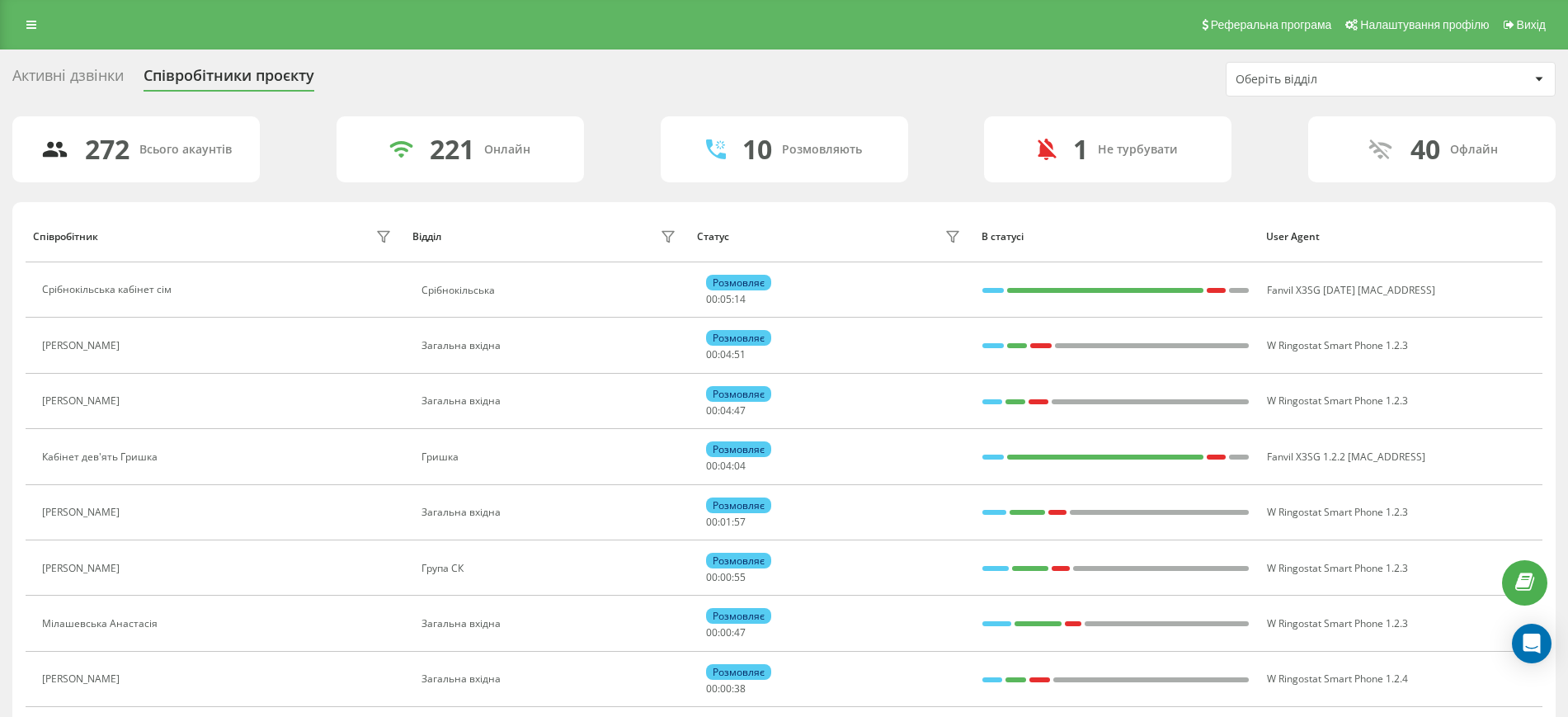
click at [1519, 82] on div "Оберіть відділ" at bounding box center [1383, 80] width 294 height 14
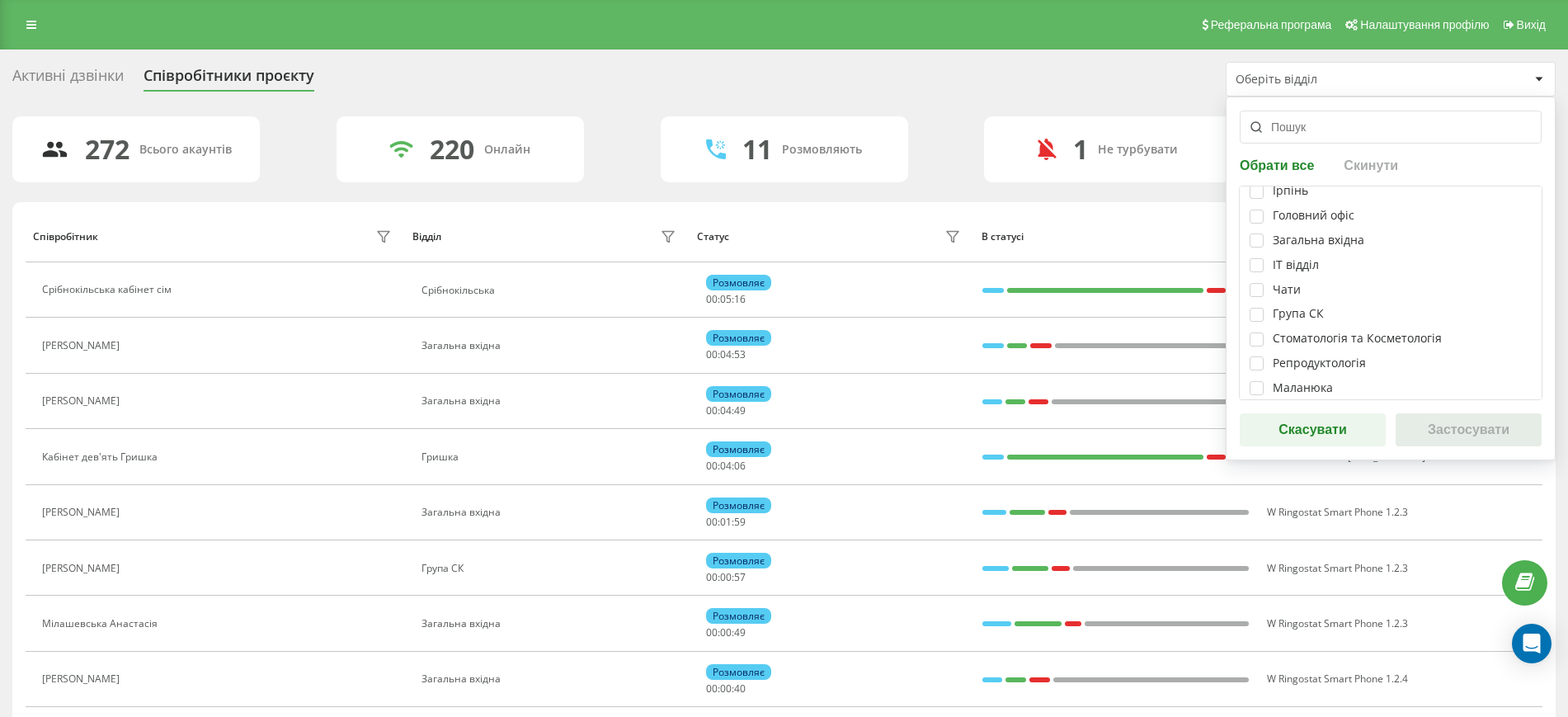
scroll to position [337, 0]
click at [1256, 228] on label at bounding box center [1256, 228] width 14 height 0
checkbox input "true"
click at [1429, 426] on button "Застосувати" at bounding box center [1469, 429] width 146 height 33
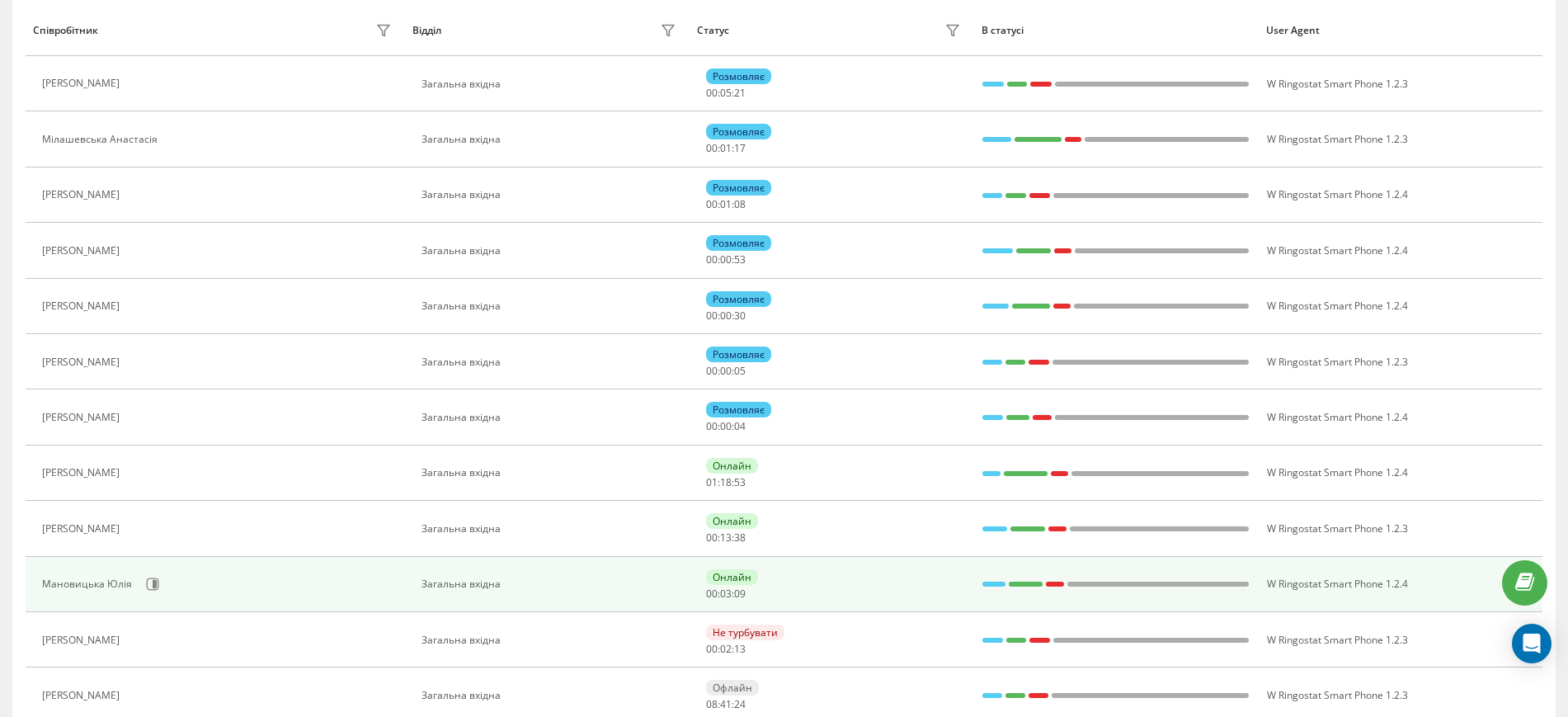
scroll to position [0, 0]
